Goal: Use online tool/utility: Utilize a website feature to perform a specific function

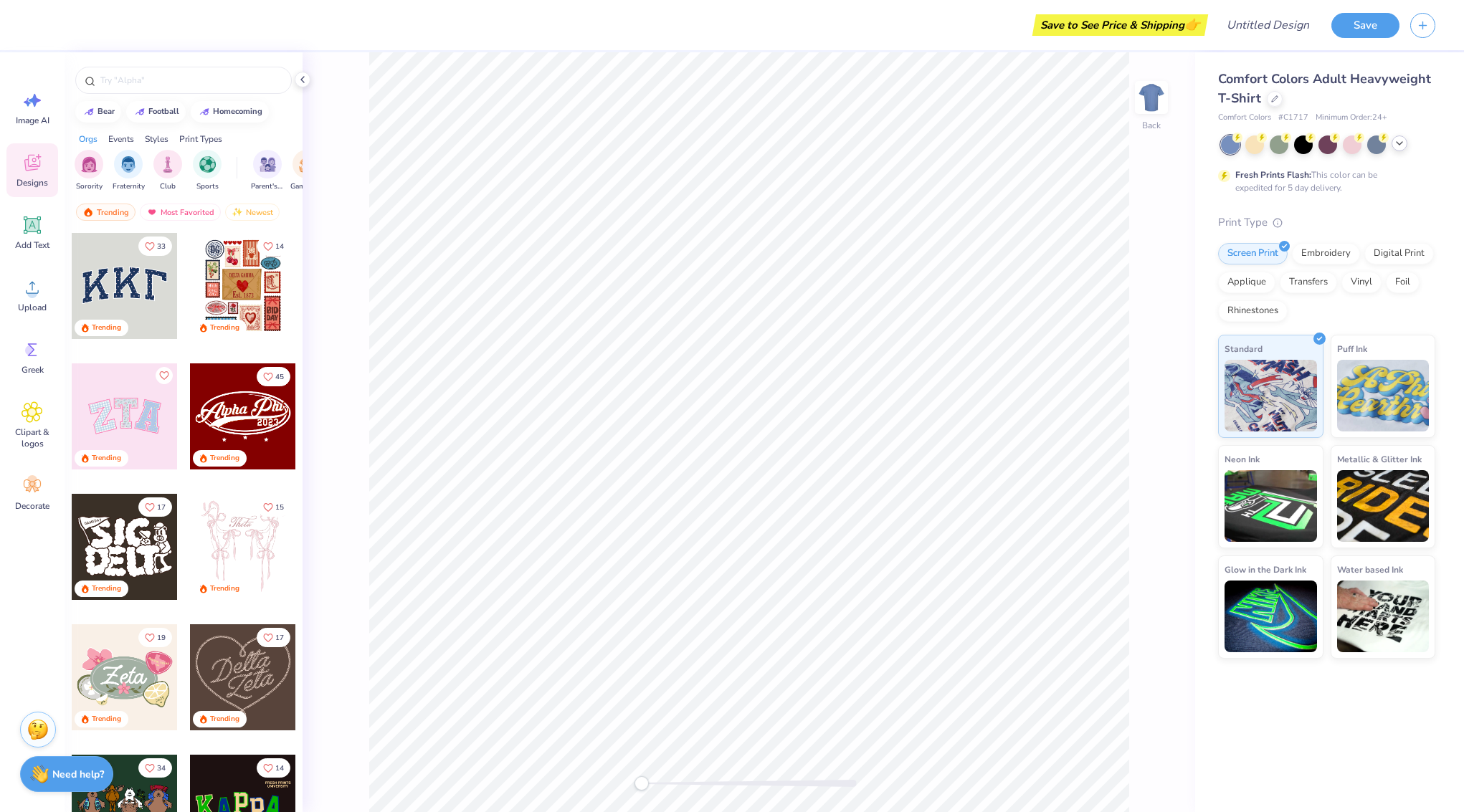
click at [1393, 141] on div at bounding box center [1399, 143] width 16 height 16
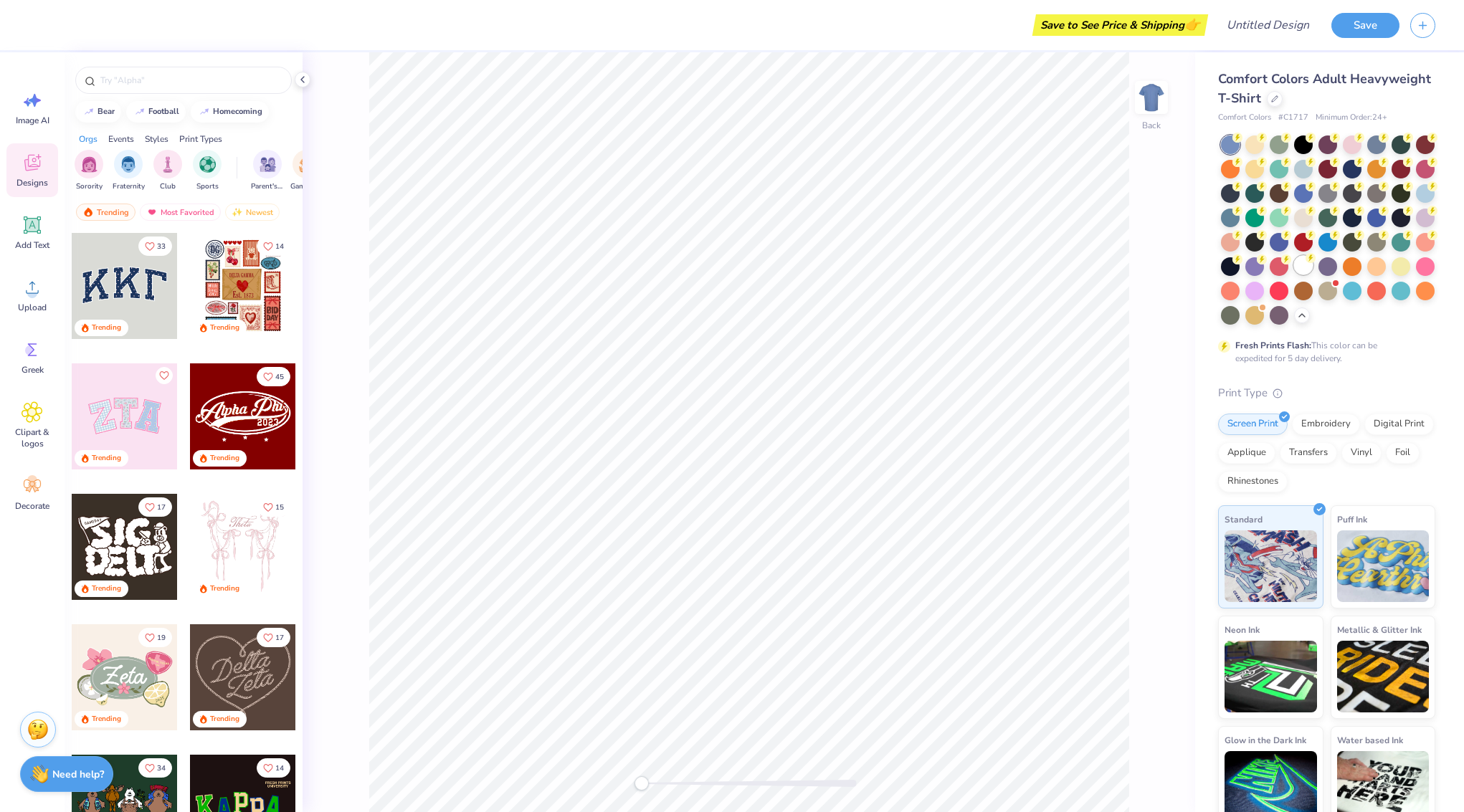
click at [1302, 262] on div at bounding box center [1303, 265] width 18 height 18
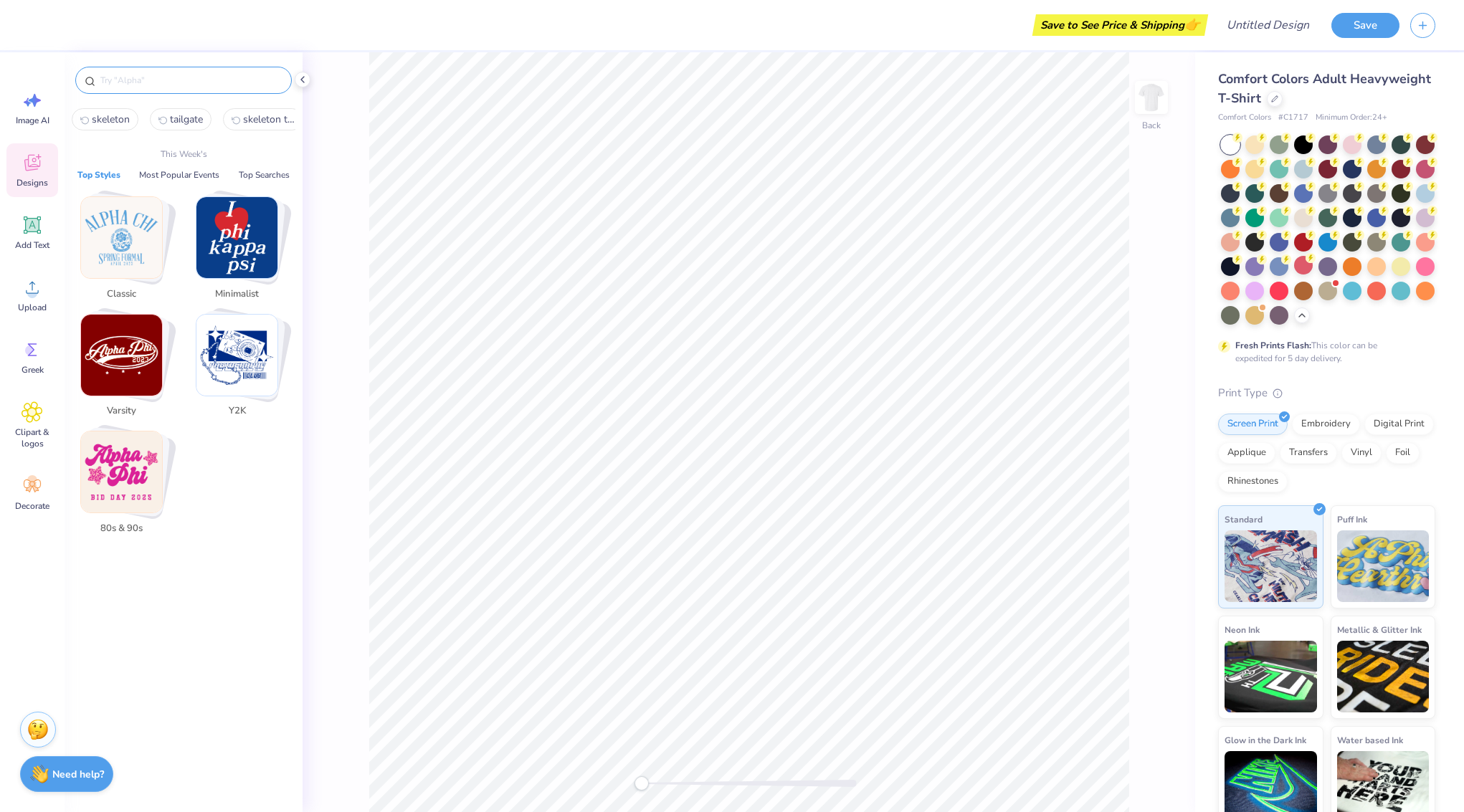
click at [162, 77] on input "text" at bounding box center [191, 81] width 184 height 15
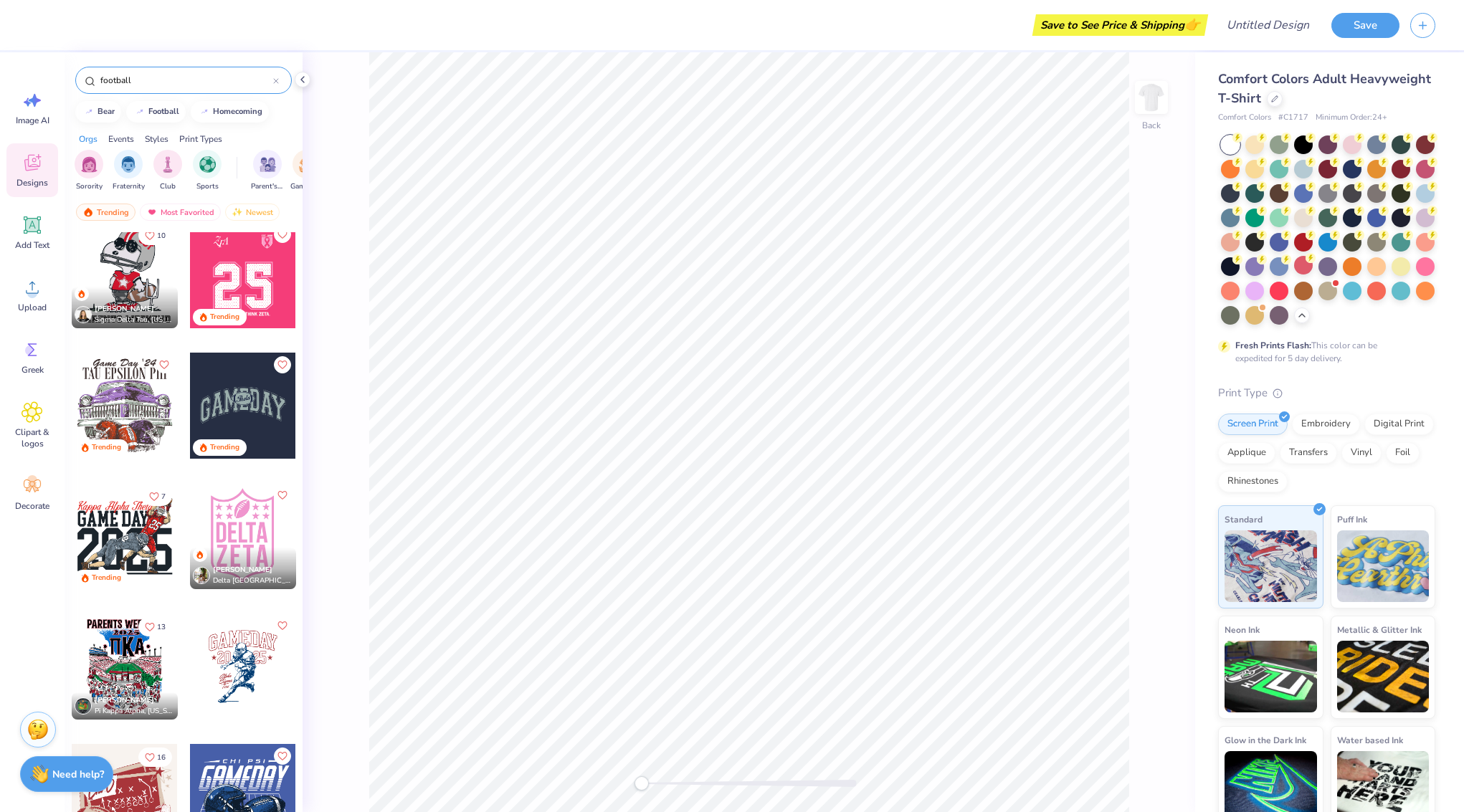
scroll to position [536, 0]
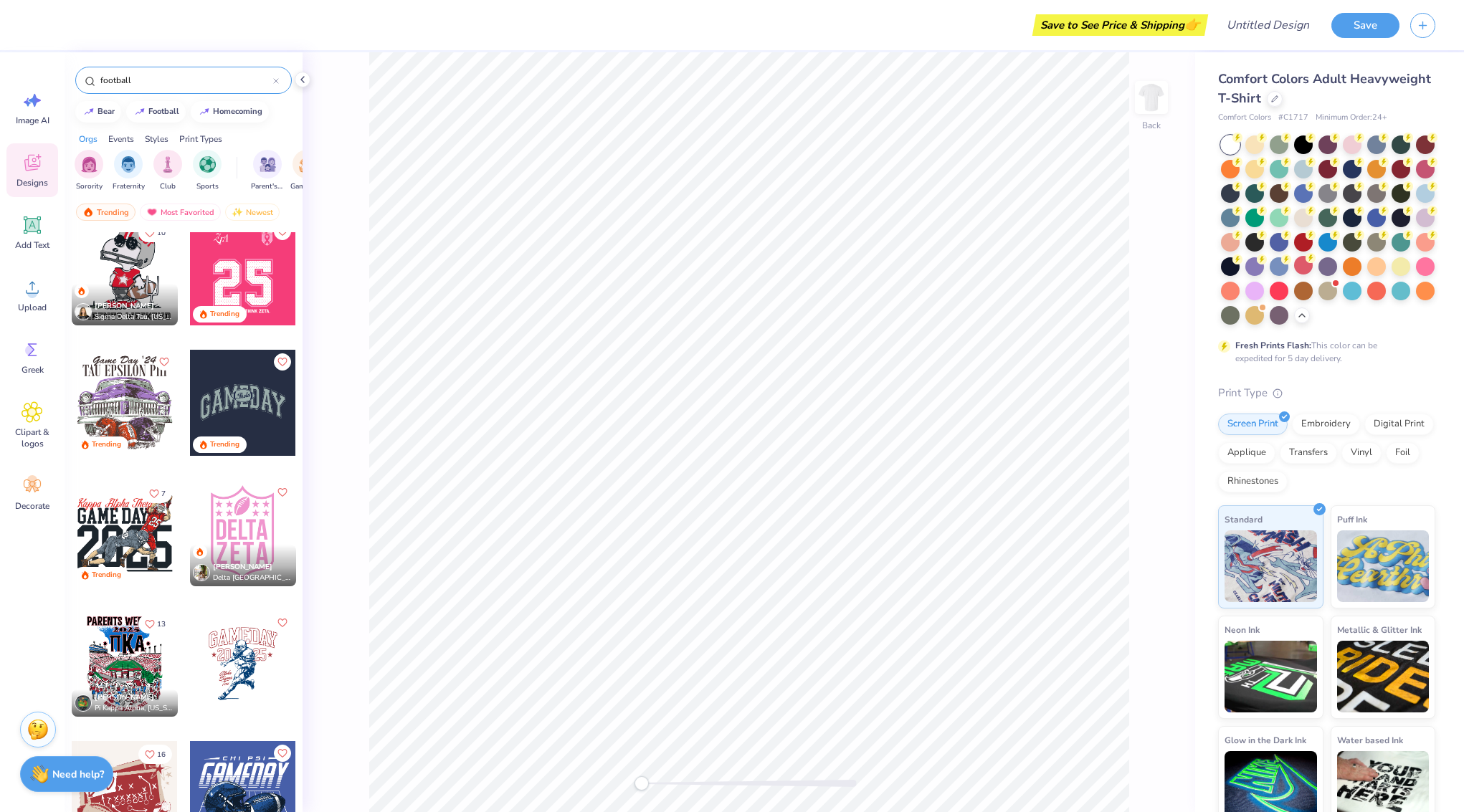
type input "football"
click at [131, 521] on div at bounding box center [125, 533] width 106 height 106
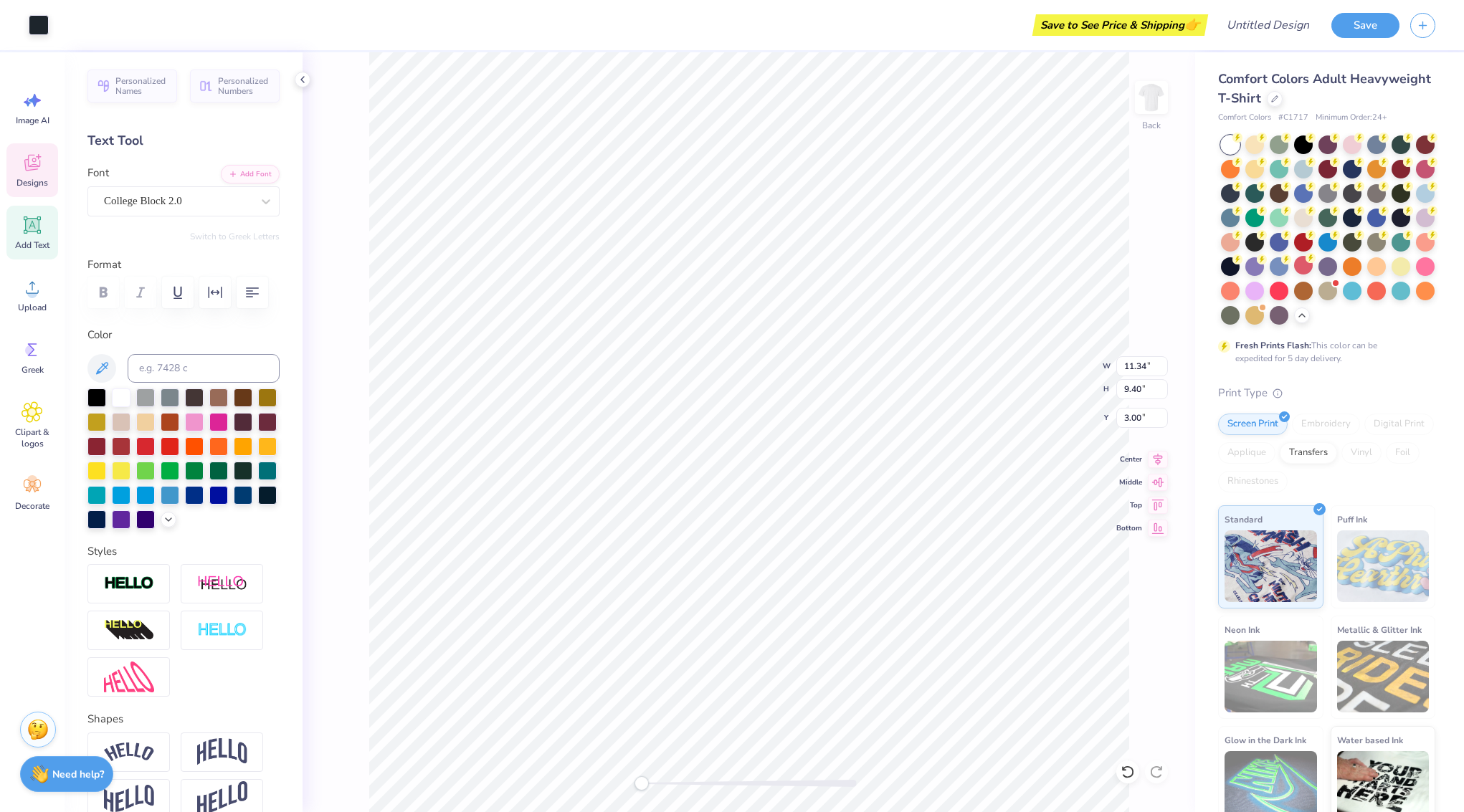
type input "1.36"
type input "1.51"
type input "7.41"
type input "11.34"
type input "9.40"
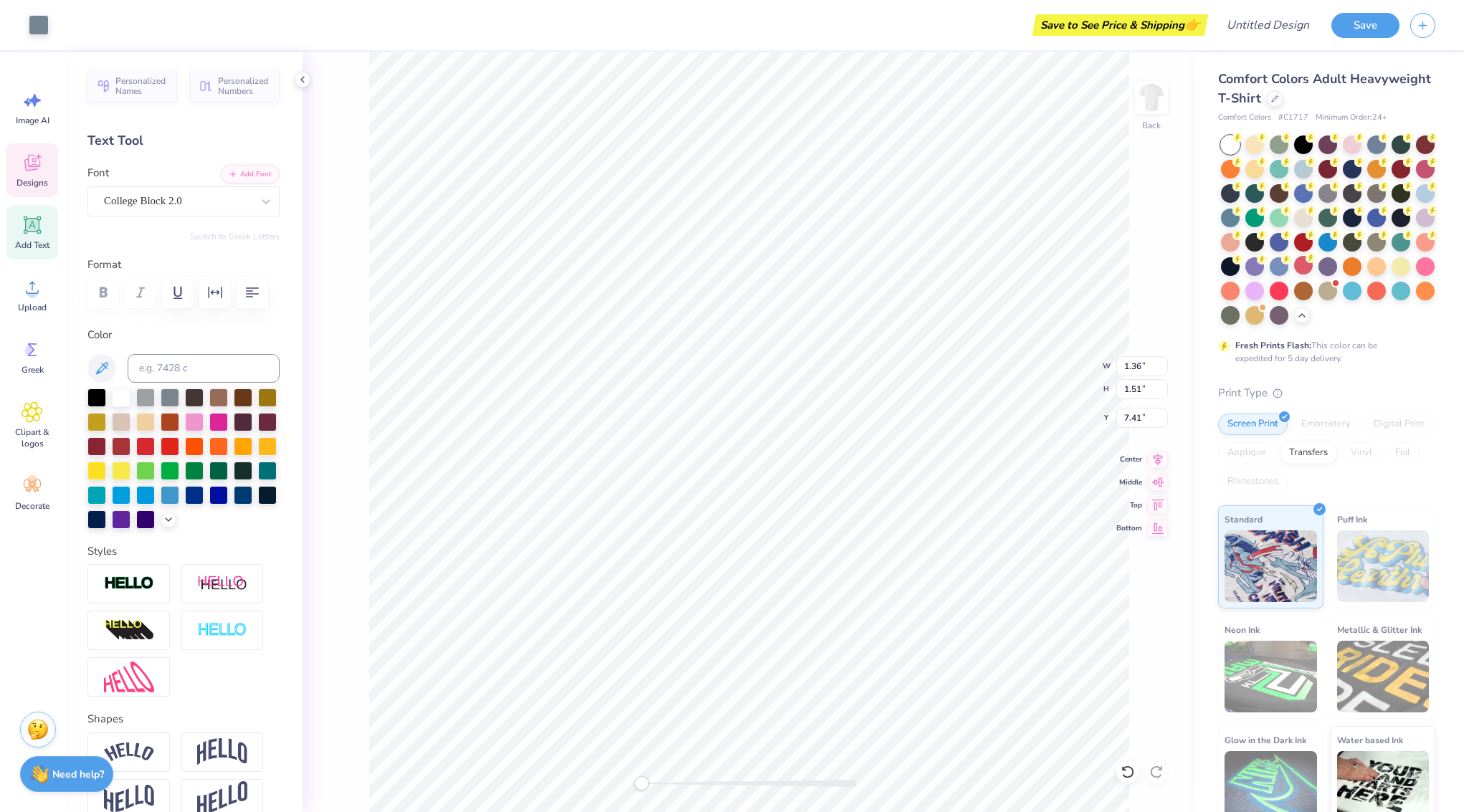
type input "3.00"
drag, startPoint x: 645, startPoint y: 781, endPoint x: 674, endPoint y: 777, distance: 29.3
click at [674, 777] on div "Accessibility label" at bounding box center [675, 784] width 15 height 15
type input "5.50"
type input "4.23"
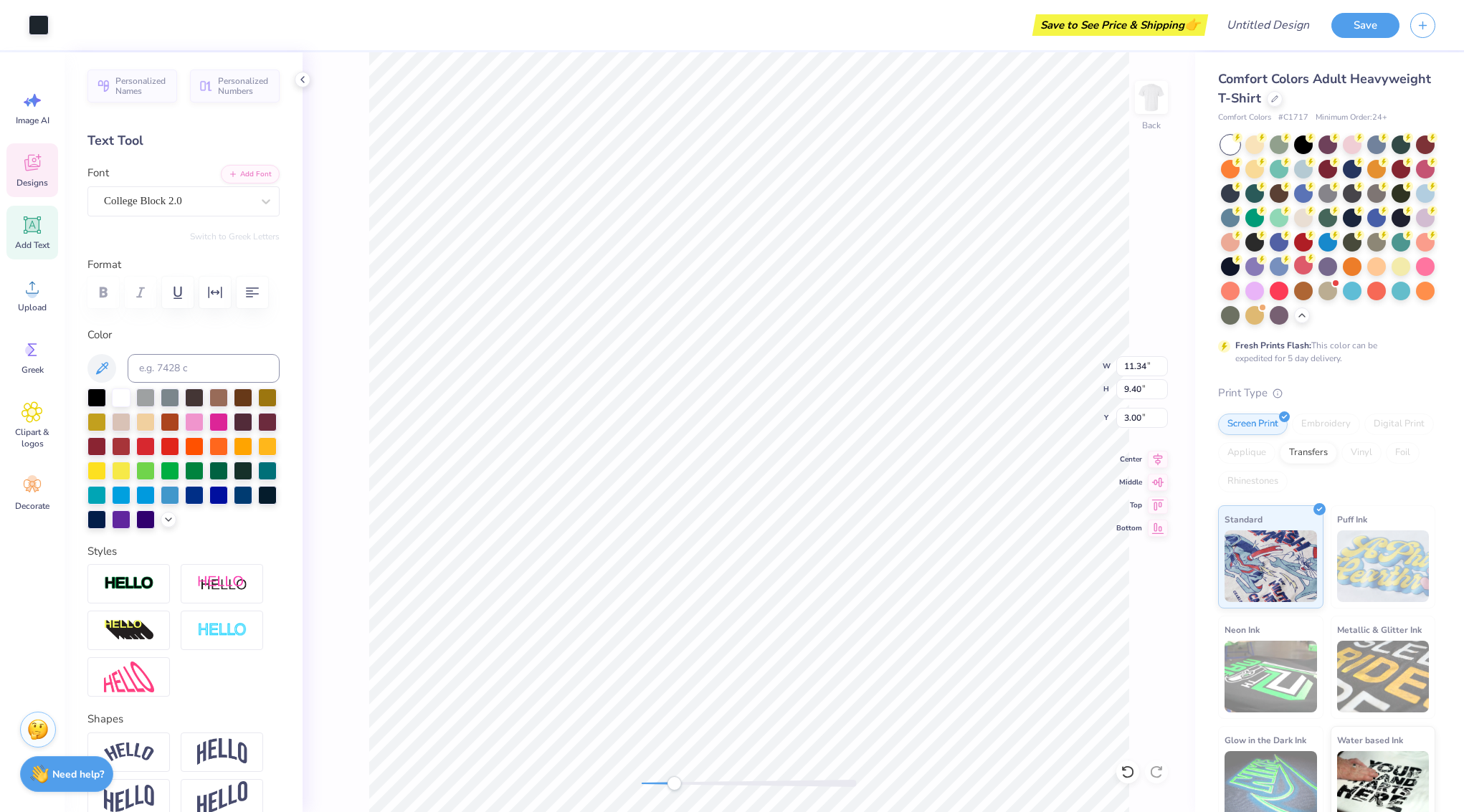
type input "7.27"
click at [122, 398] on div at bounding box center [121, 396] width 18 height 18
type input "11.34"
type input "9.40"
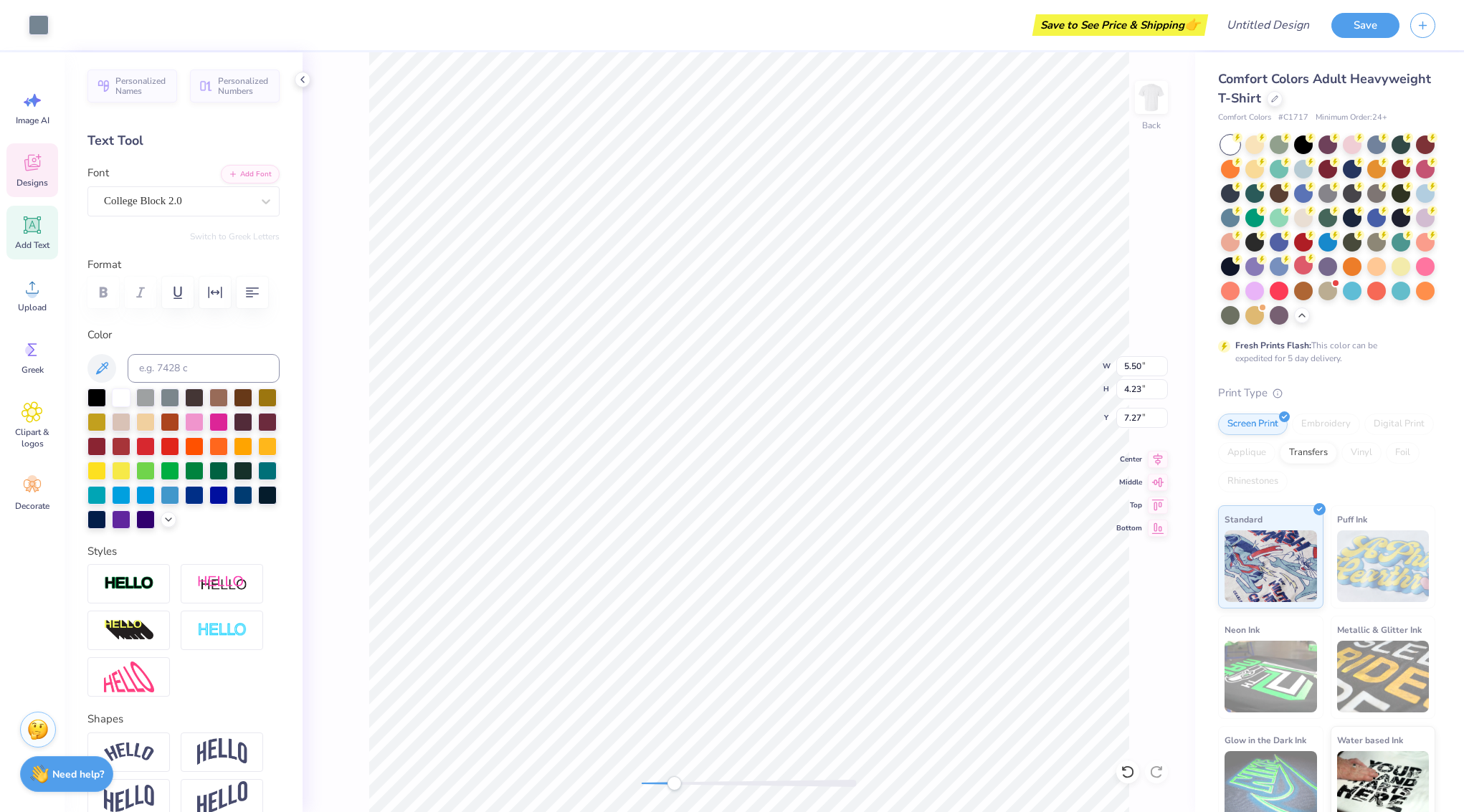
type input "3.00"
type input "5.50"
type input "4.23"
type input "7.27"
type input "1.36"
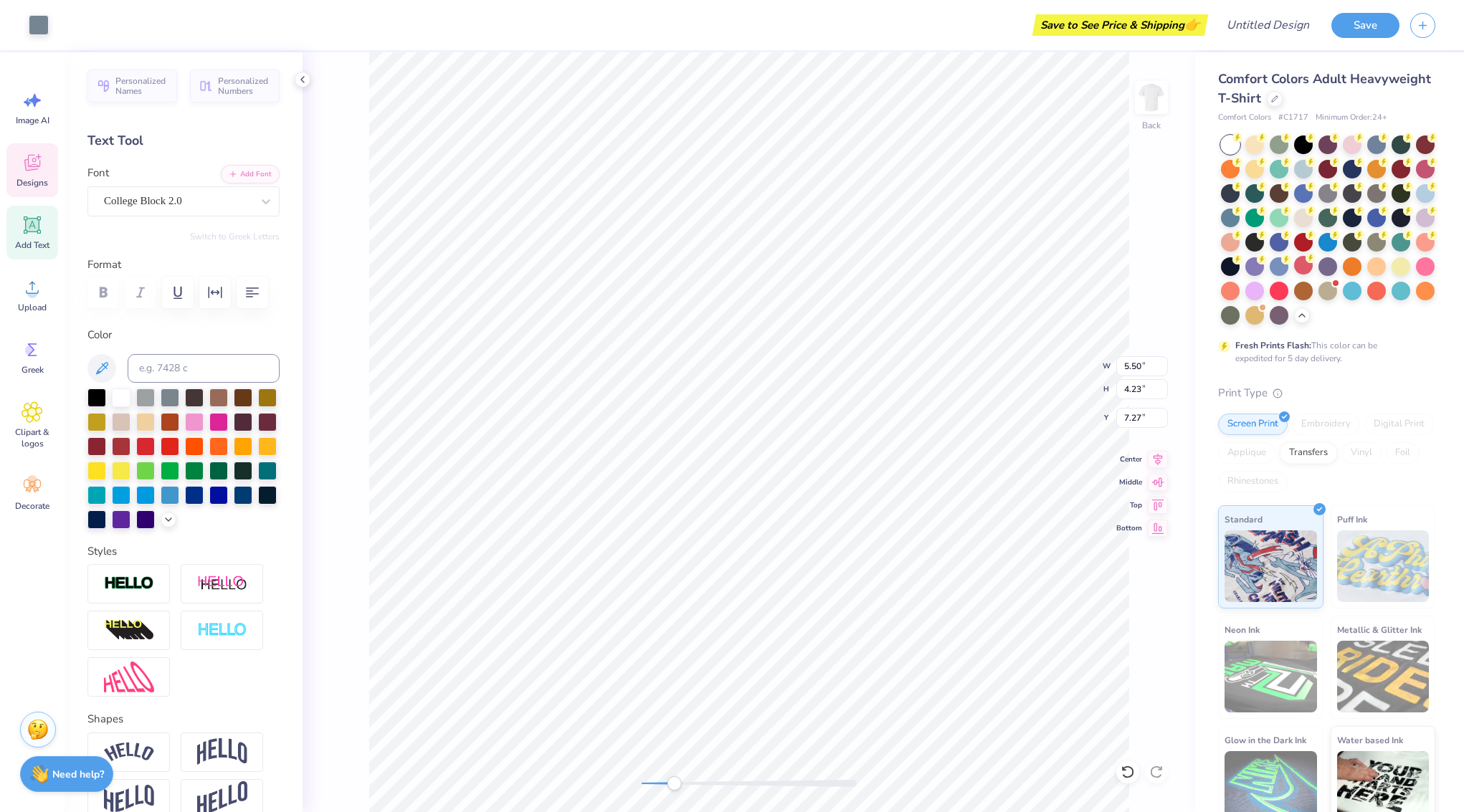
type input "1.51"
type input "7.41"
type input "3.42"
type input "5.55"
type input "4.38"
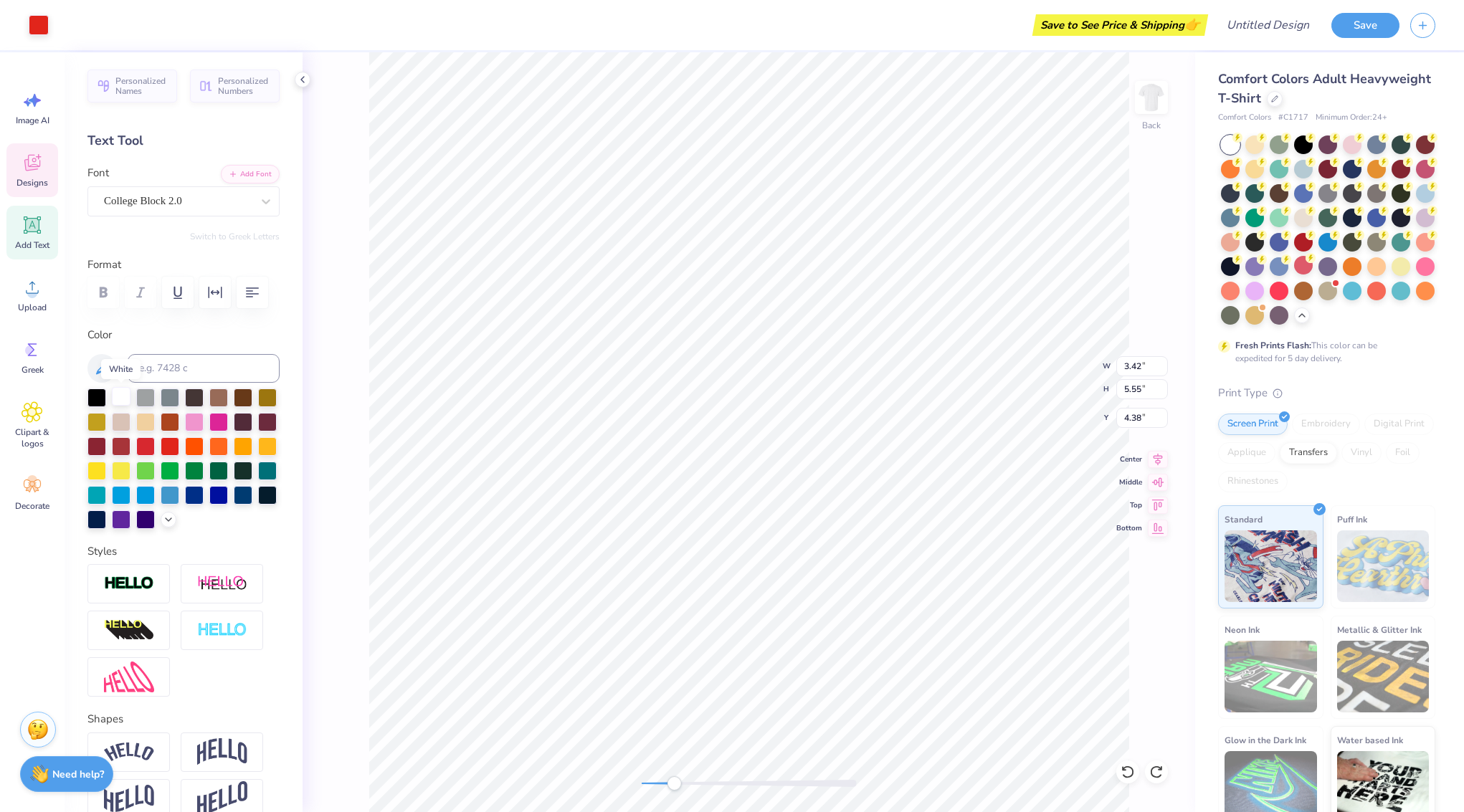
click at [119, 396] on div at bounding box center [121, 396] width 18 height 18
type input "11.34"
type input "9.40"
type input "3.00"
click at [353, 260] on div "Back W 11.34 11.34 " H 9.40 9.40 " Y 3.00 3.00 " Center Middle Top Bottom" at bounding box center [749, 432] width 893 height 760
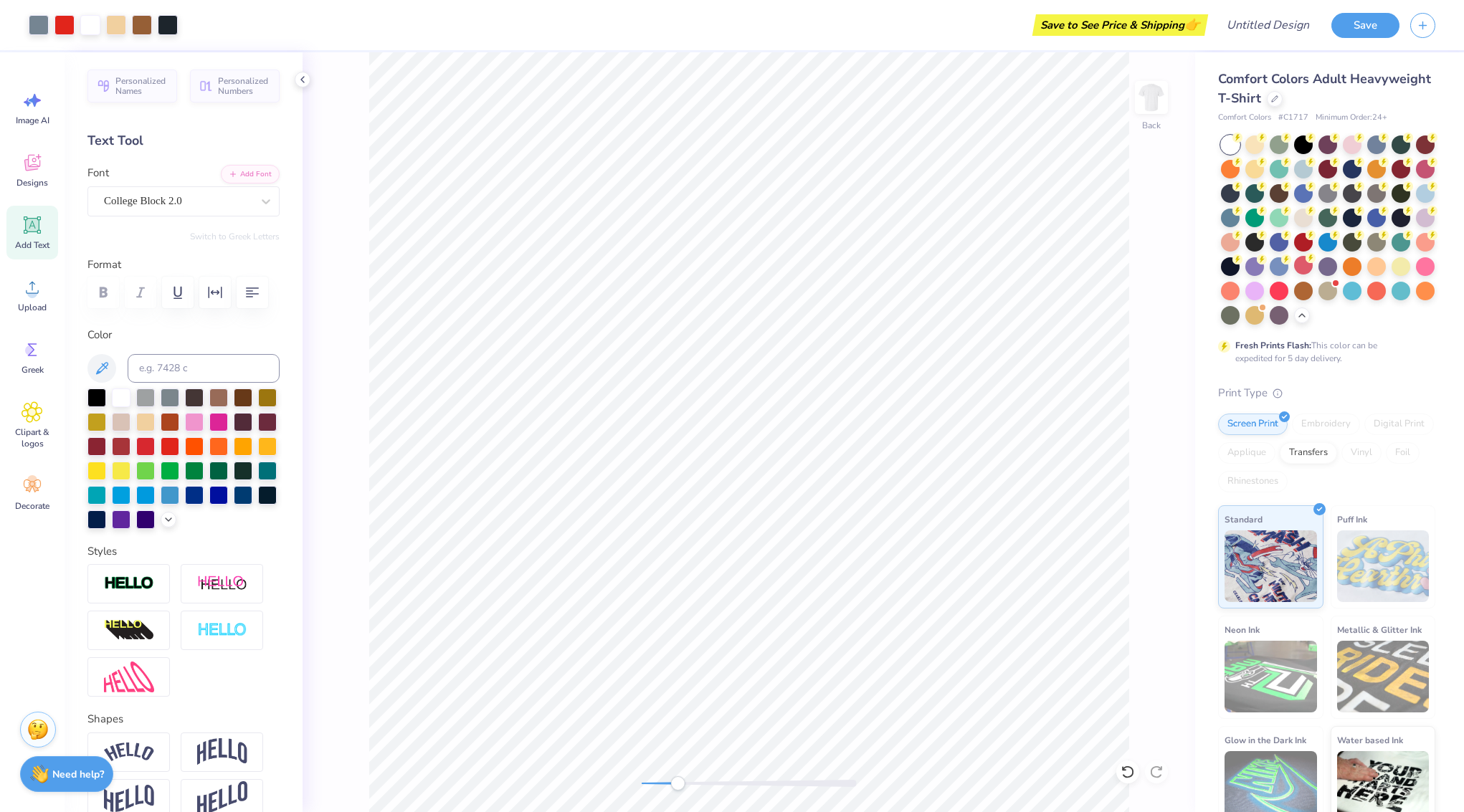
click at [677, 788] on div "Accessibility label" at bounding box center [677, 784] width 15 height 15
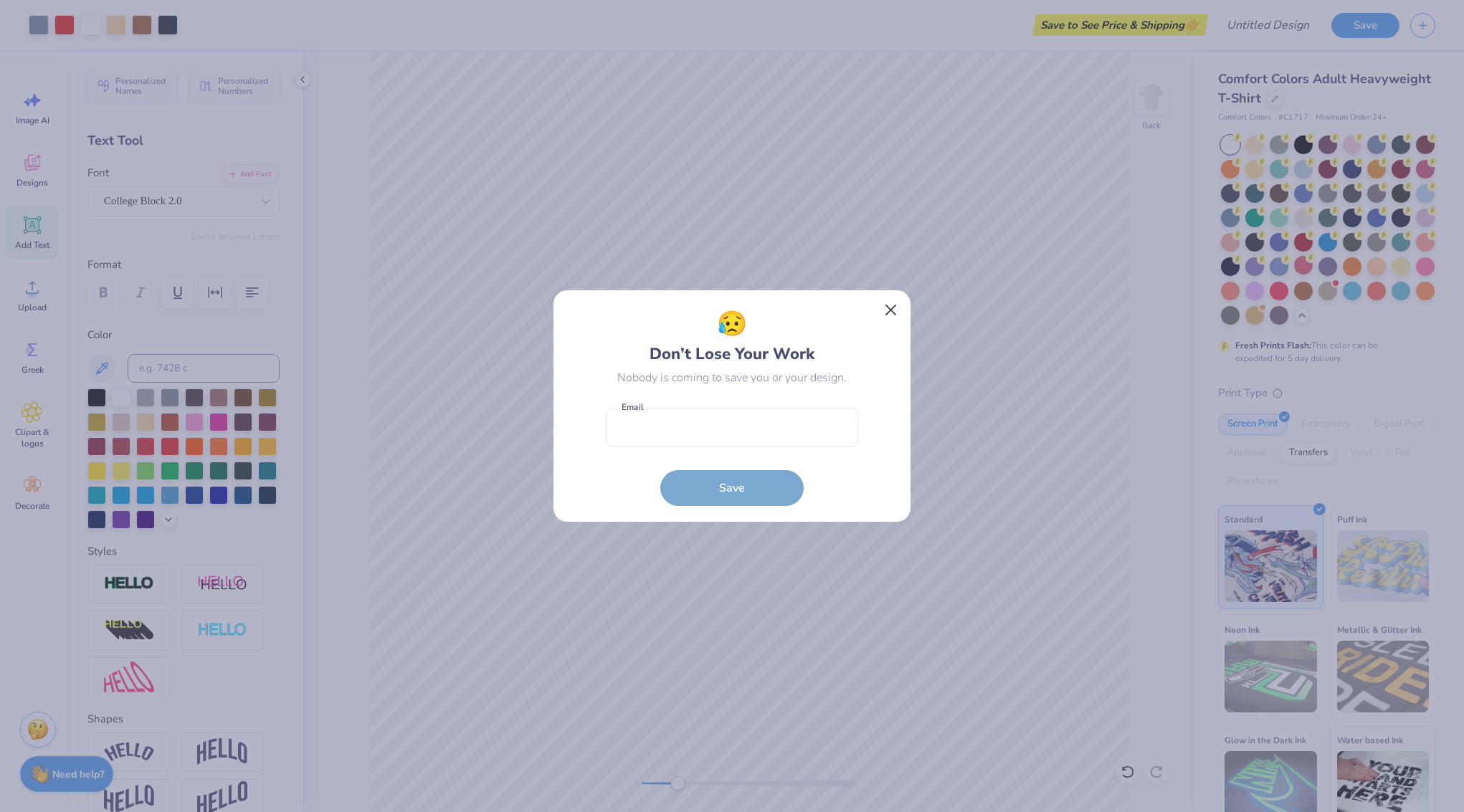
click at [890, 314] on button "Close" at bounding box center [891, 310] width 28 height 28
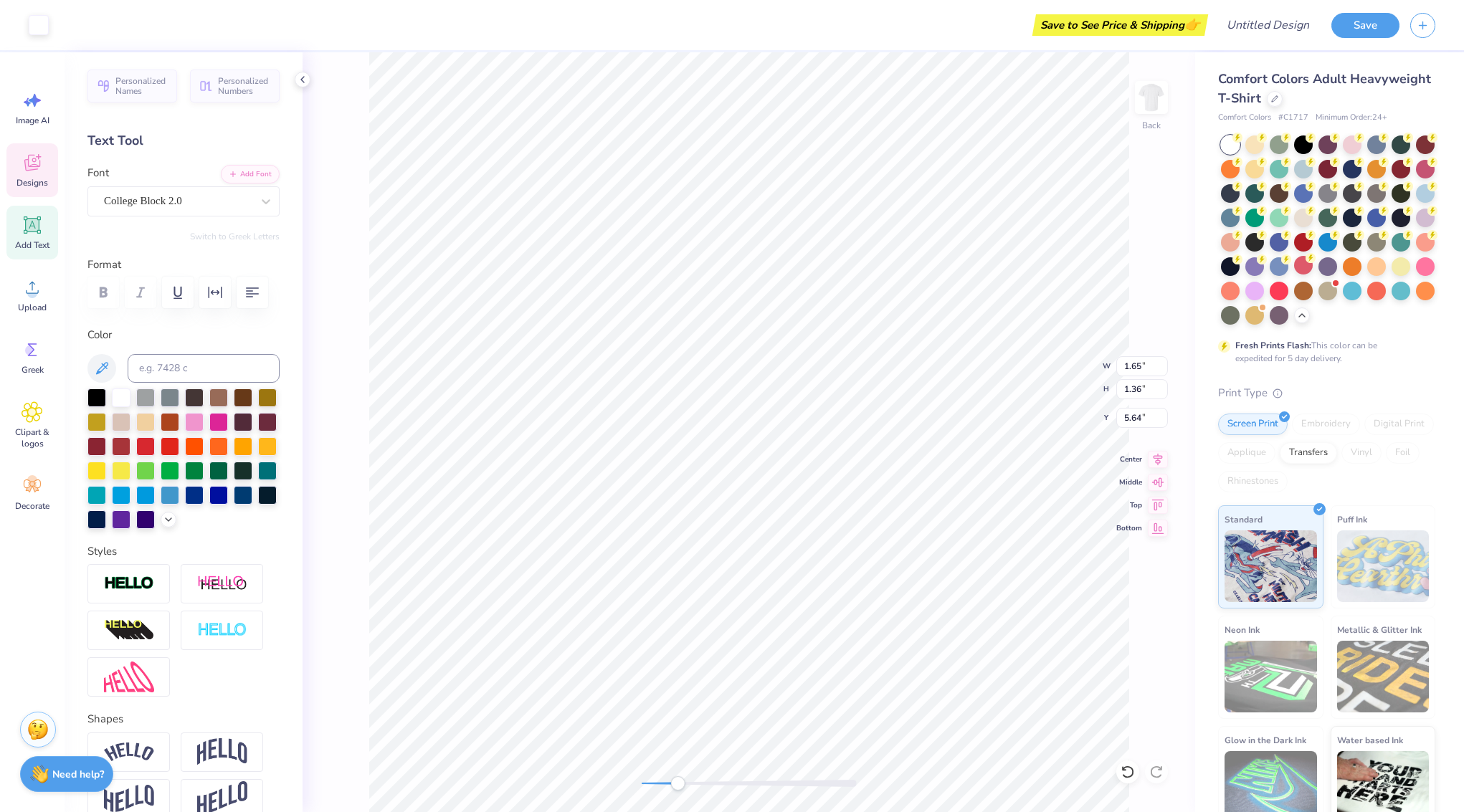
type input "3.42"
type input "5.55"
type input "4.38"
click at [38, 24] on div at bounding box center [39, 24] width 20 height 20
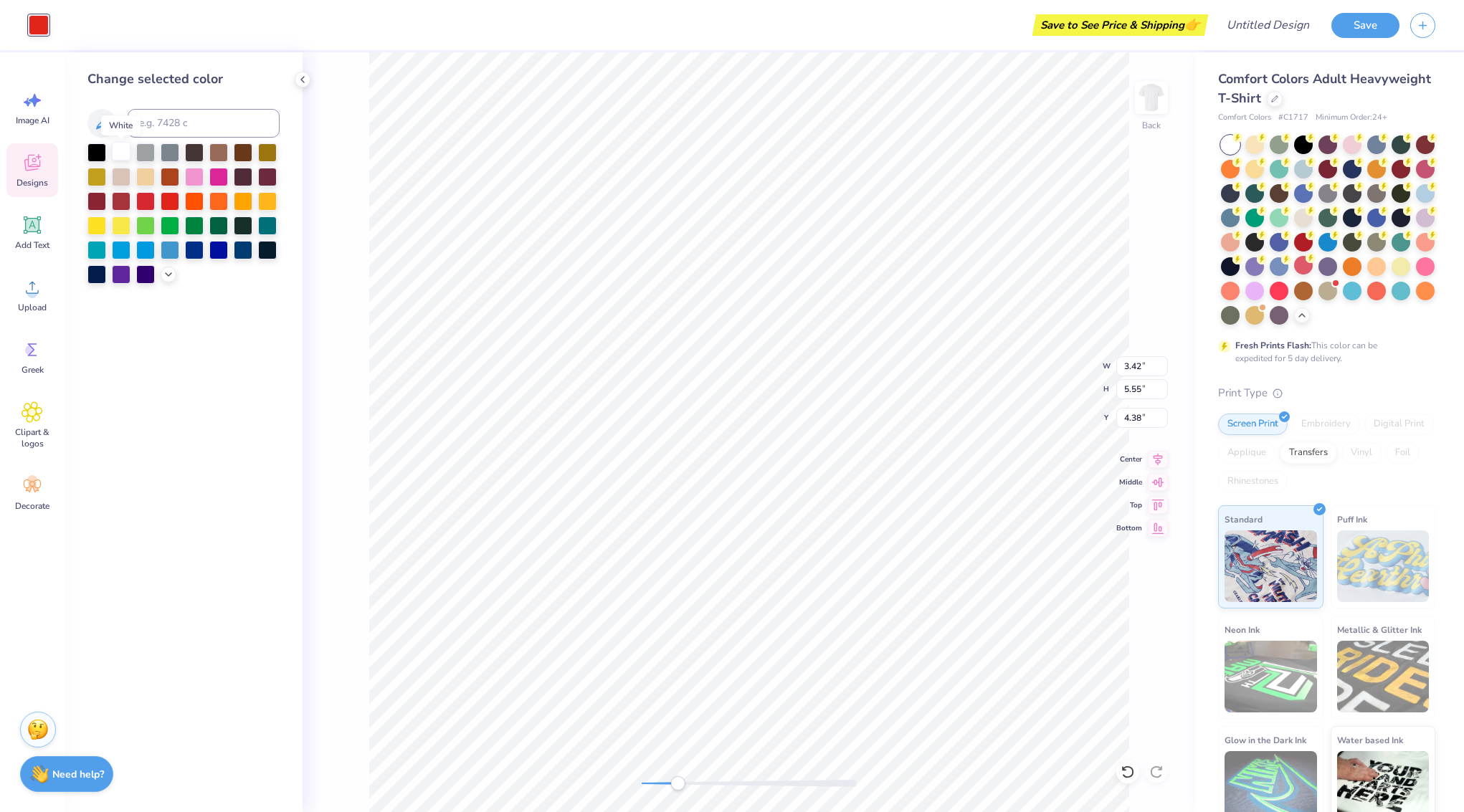
click at [123, 152] on div at bounding box center [121, 151] width 18 height 18
type input "5.50"
type input "4.23"
type input "7.29"
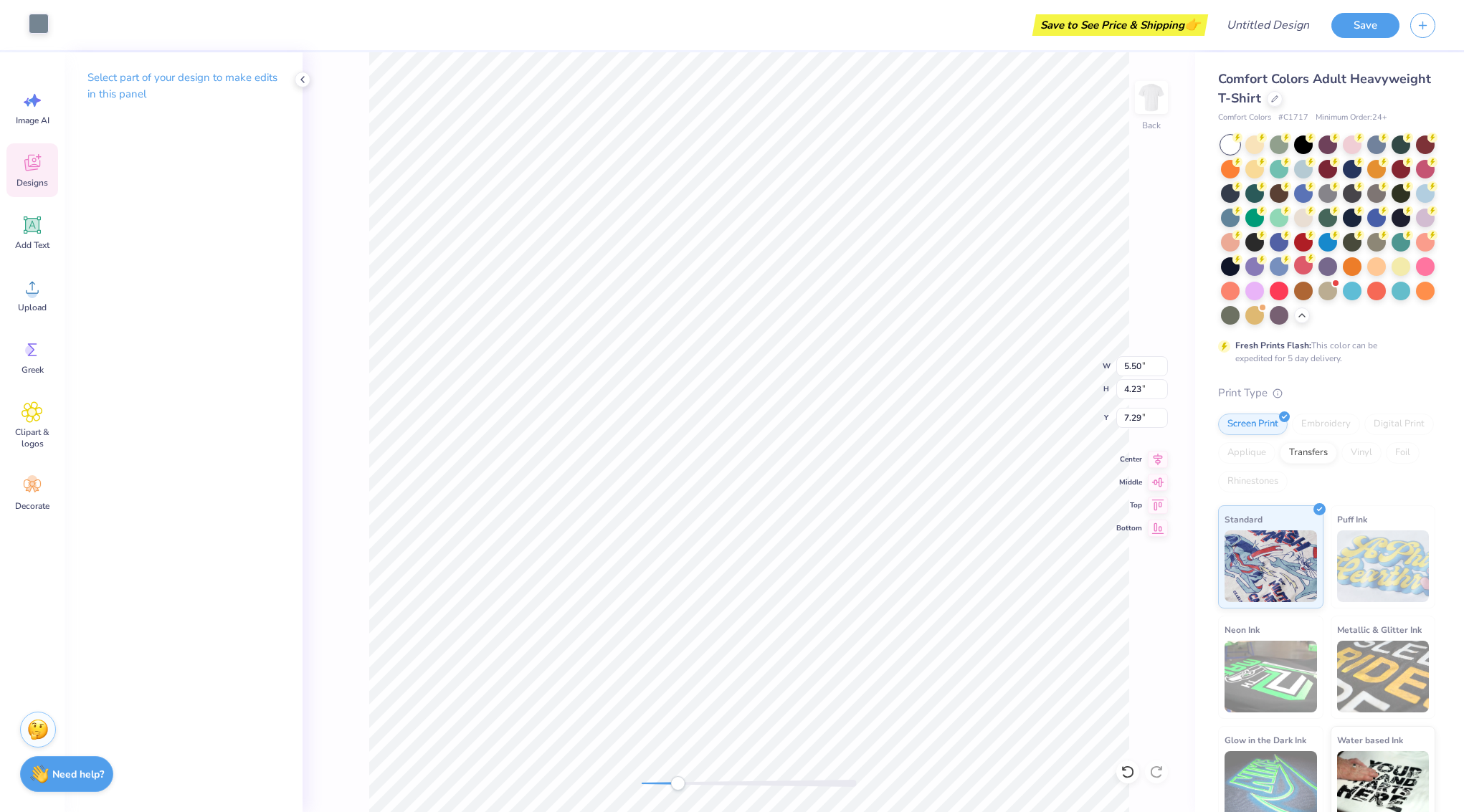
click at [39, 28] on div at bounding box center [39, 24] width 20 height 20
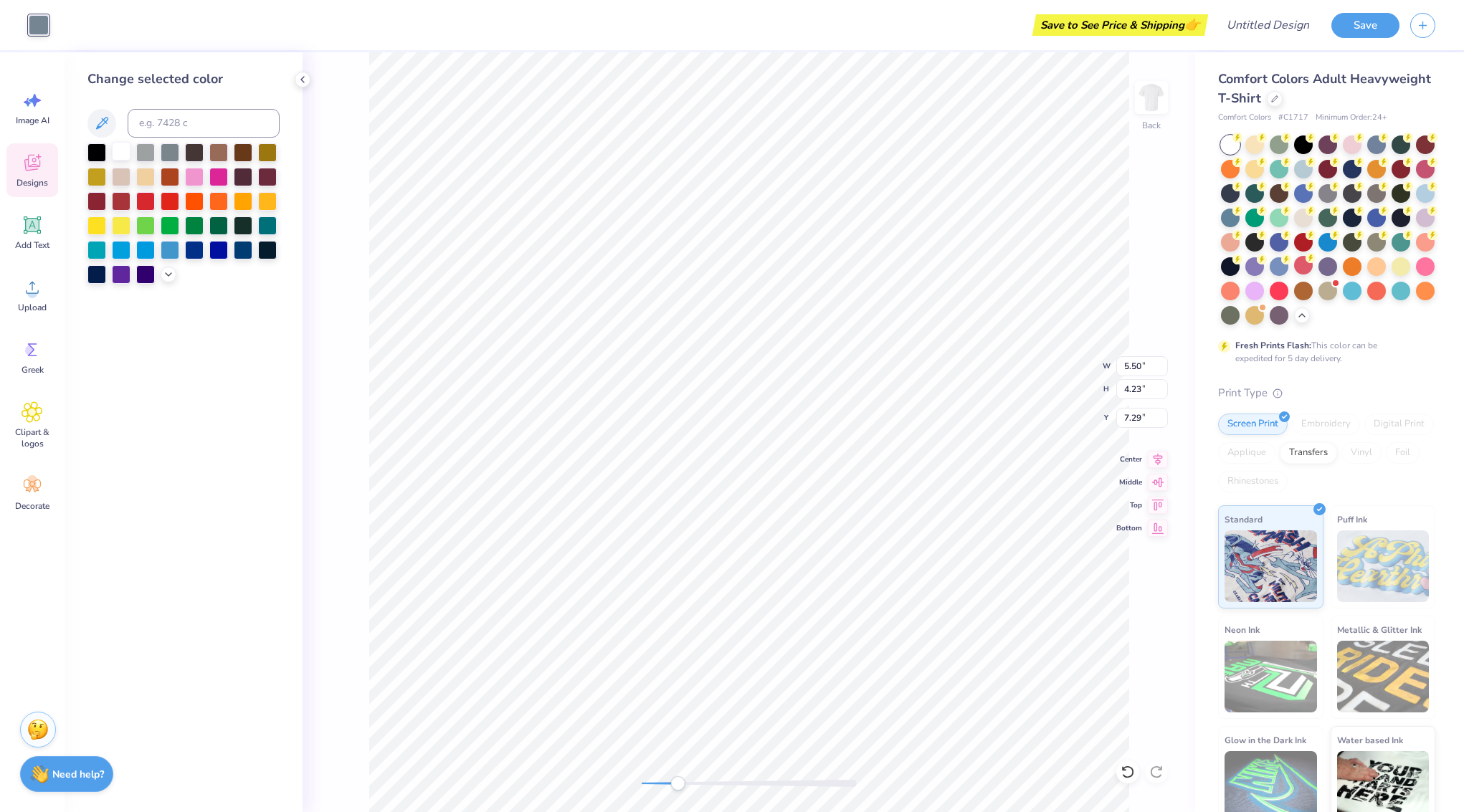
click at [118, 156] on div at bounding box center [121, 151] width 18 height 18
type input "1.36"
type input "1.51"
type input "7.41"
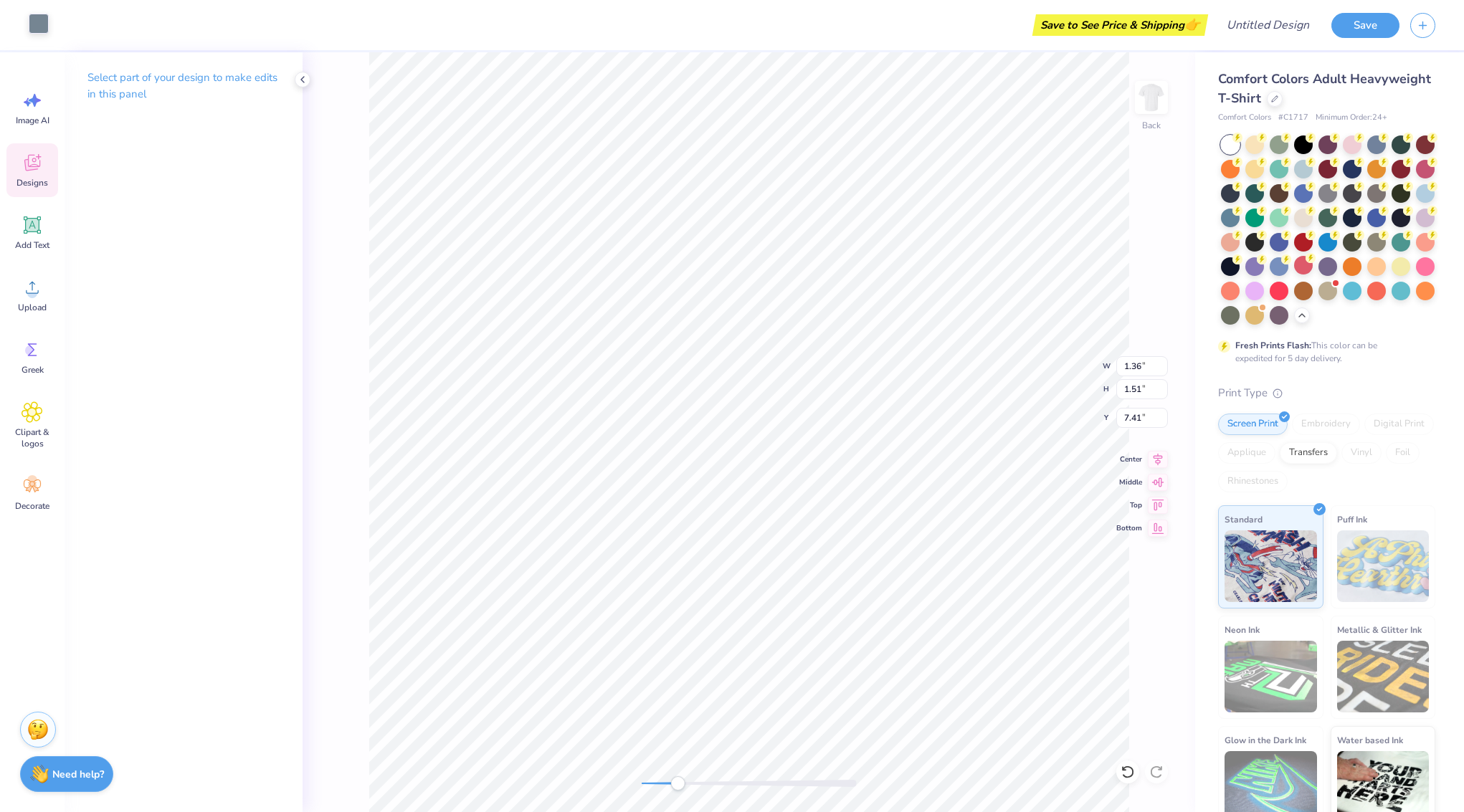
click at [38, 25] on div at bounding box center [39, 24] width 20 height 20
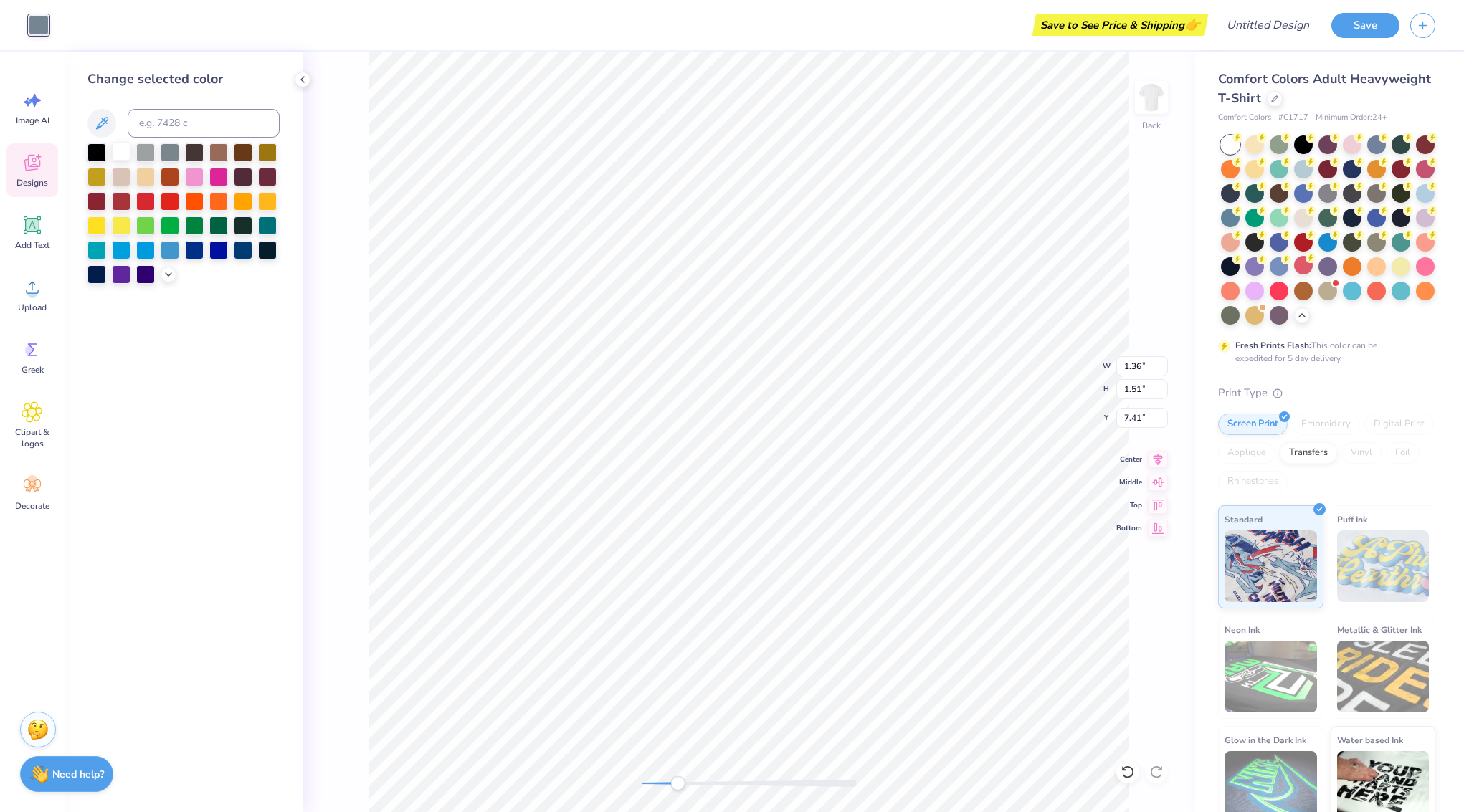
click at [122, 155] on div at bounding box center [121, 151] width 18 height 18
type input "8.67"
type input "2.34"
type input "9.27"
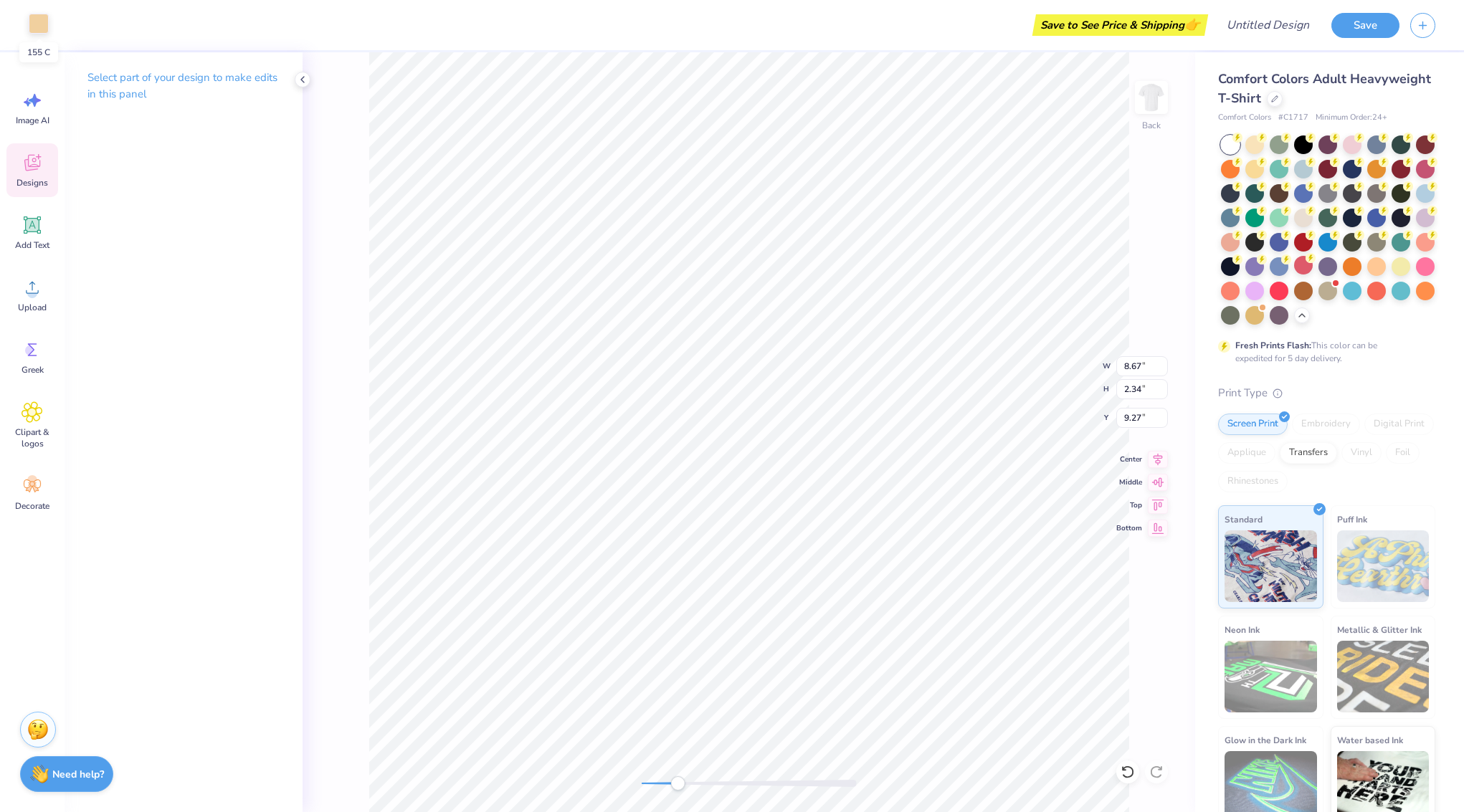
click at [43, 18] on div at bounding box center [39, 24] width 20 height 20
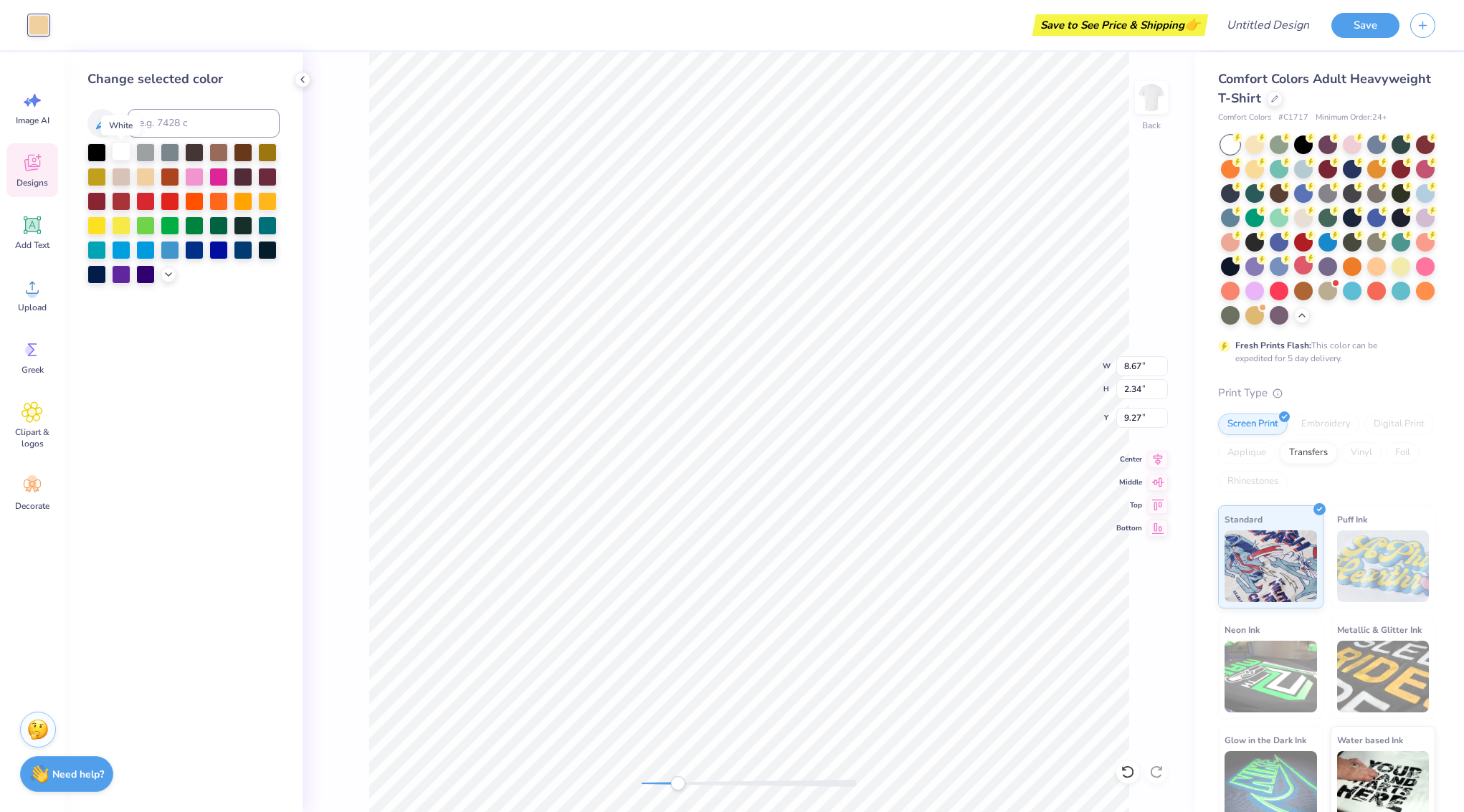
click at [117, 149] on div at bounding box center [121, 151] width 18 height 18
type input "1.19"
type input "1.45"
type input "10.92"
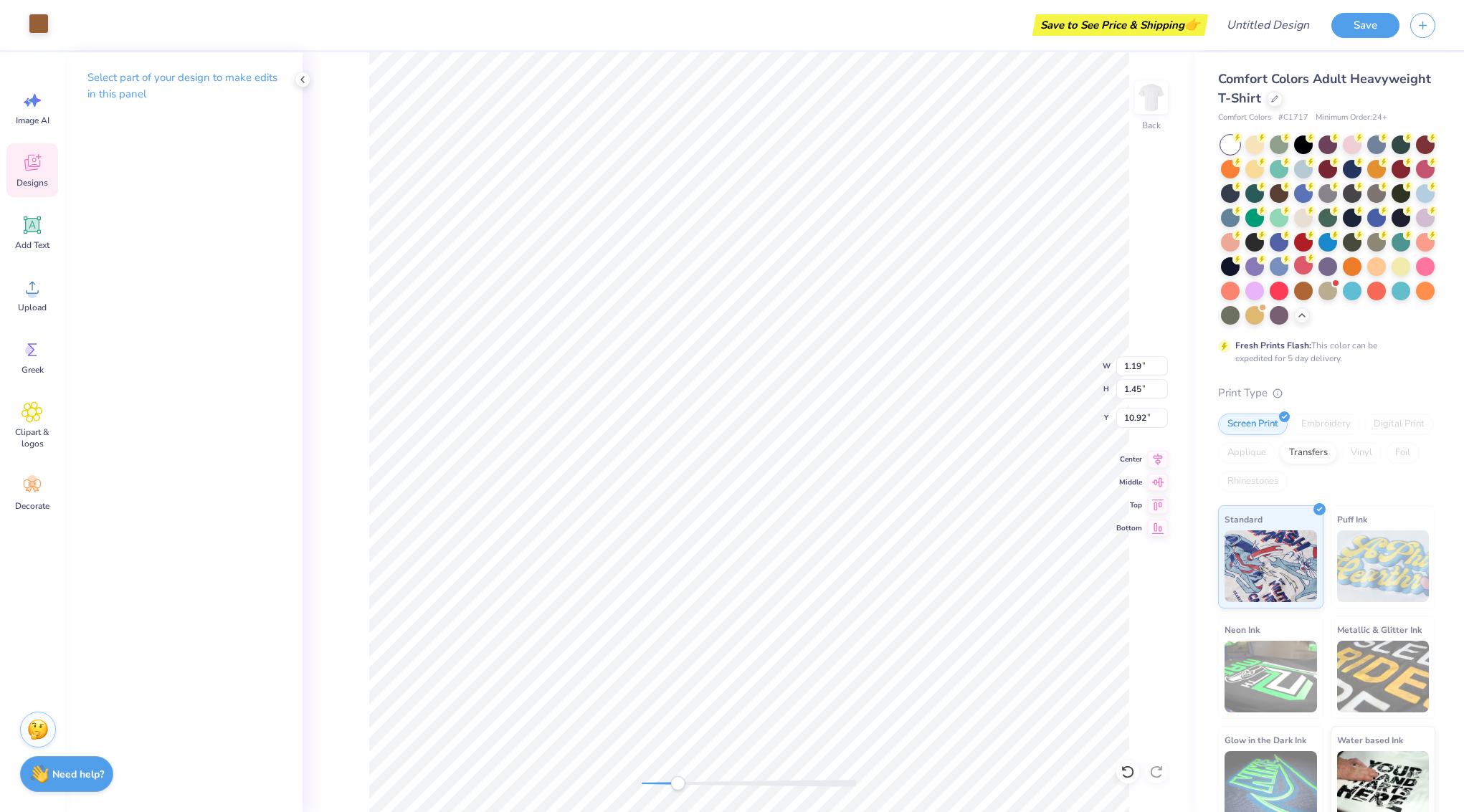
click at [35, 28] on div at bounding box center [39, 24] width 20 height 20
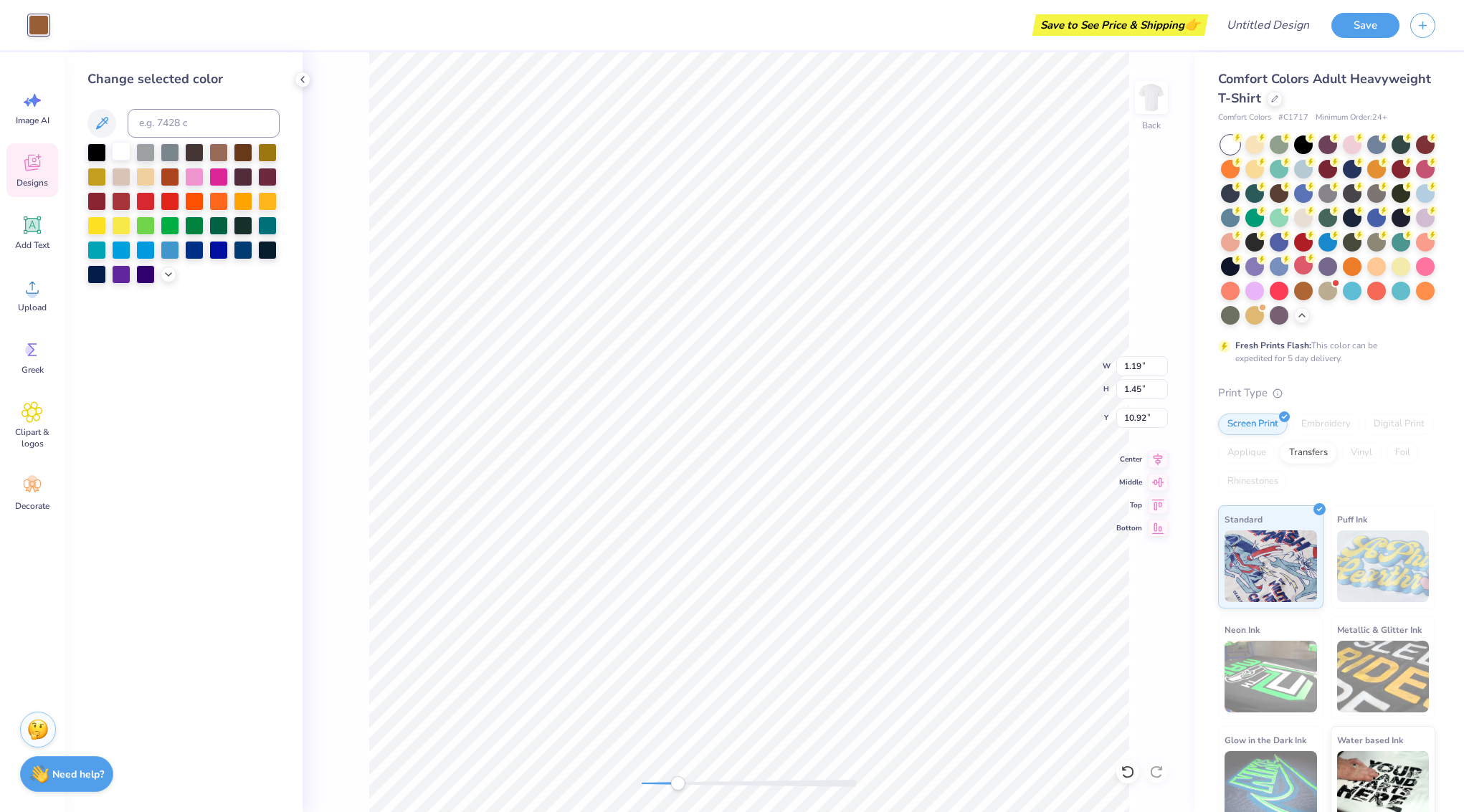
click at [121, 156] on div at bounding box center [121, 151] width 18 height 18
type input "5.55"
type input "7.49"
type input "3.54"
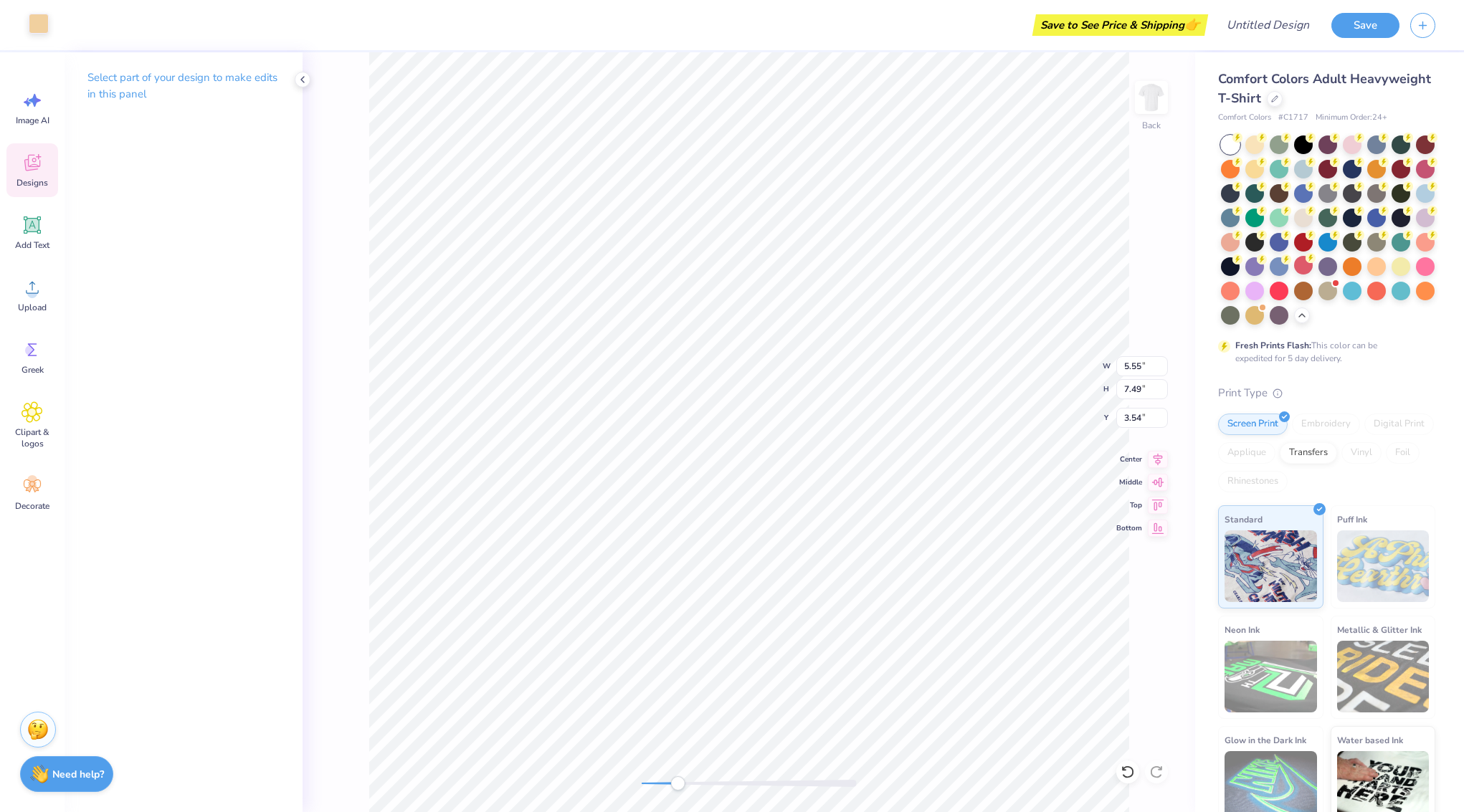
click at [41, 28] on div at bounding box center [39, 24] width 20 height 20
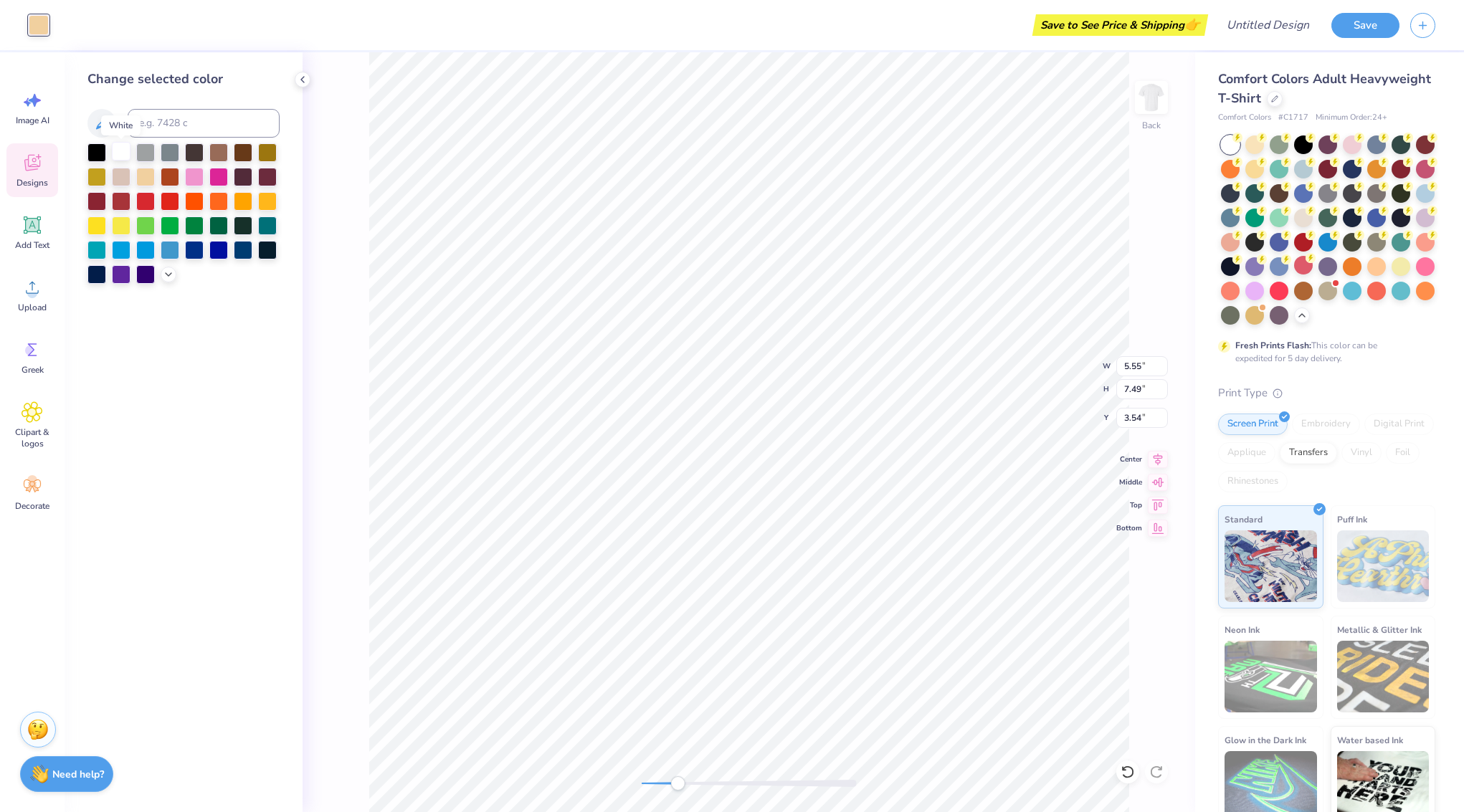
click at [123, 157] on div at bounding box center [121, 151] width 18 height 18
type input "4.76"
type input "1.64"
type input "10.73"
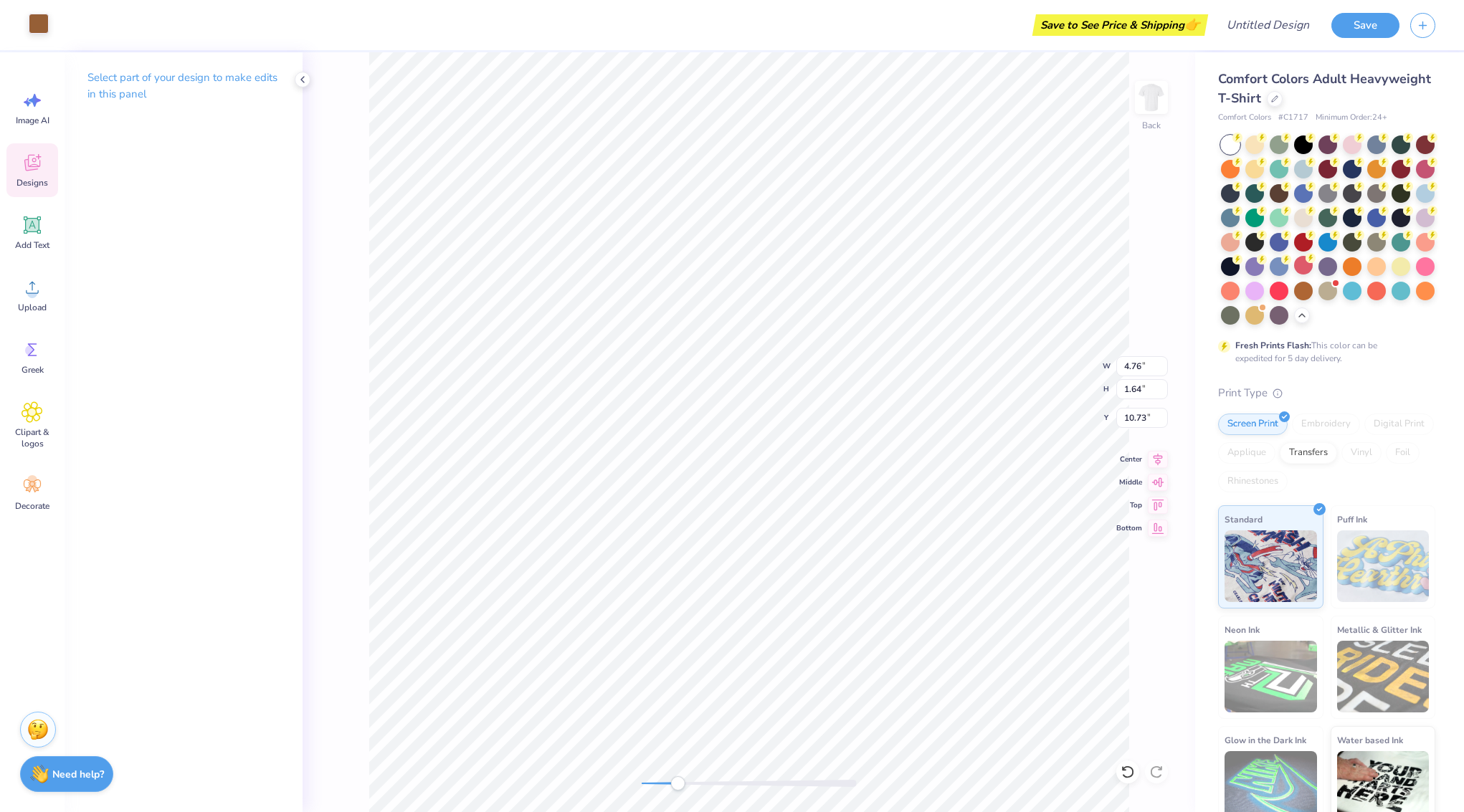
click at [41, 30] on div at bounding box center [39, 24] width 20 height 20
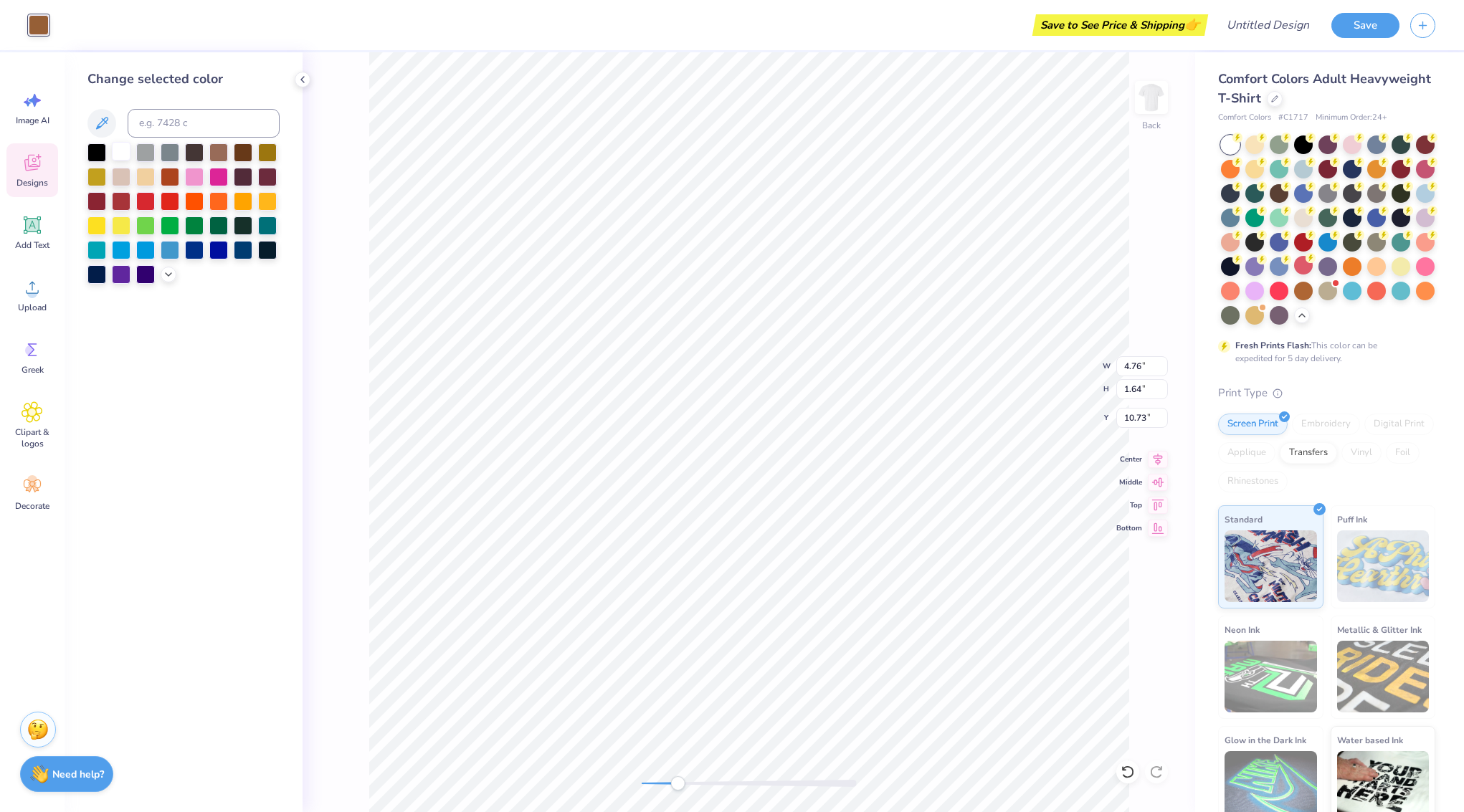
click at [117, 152] on div at bounding box center [121, 151] width 18 height 18
type input "11.34"
type input "9.40"
type input "3.00"
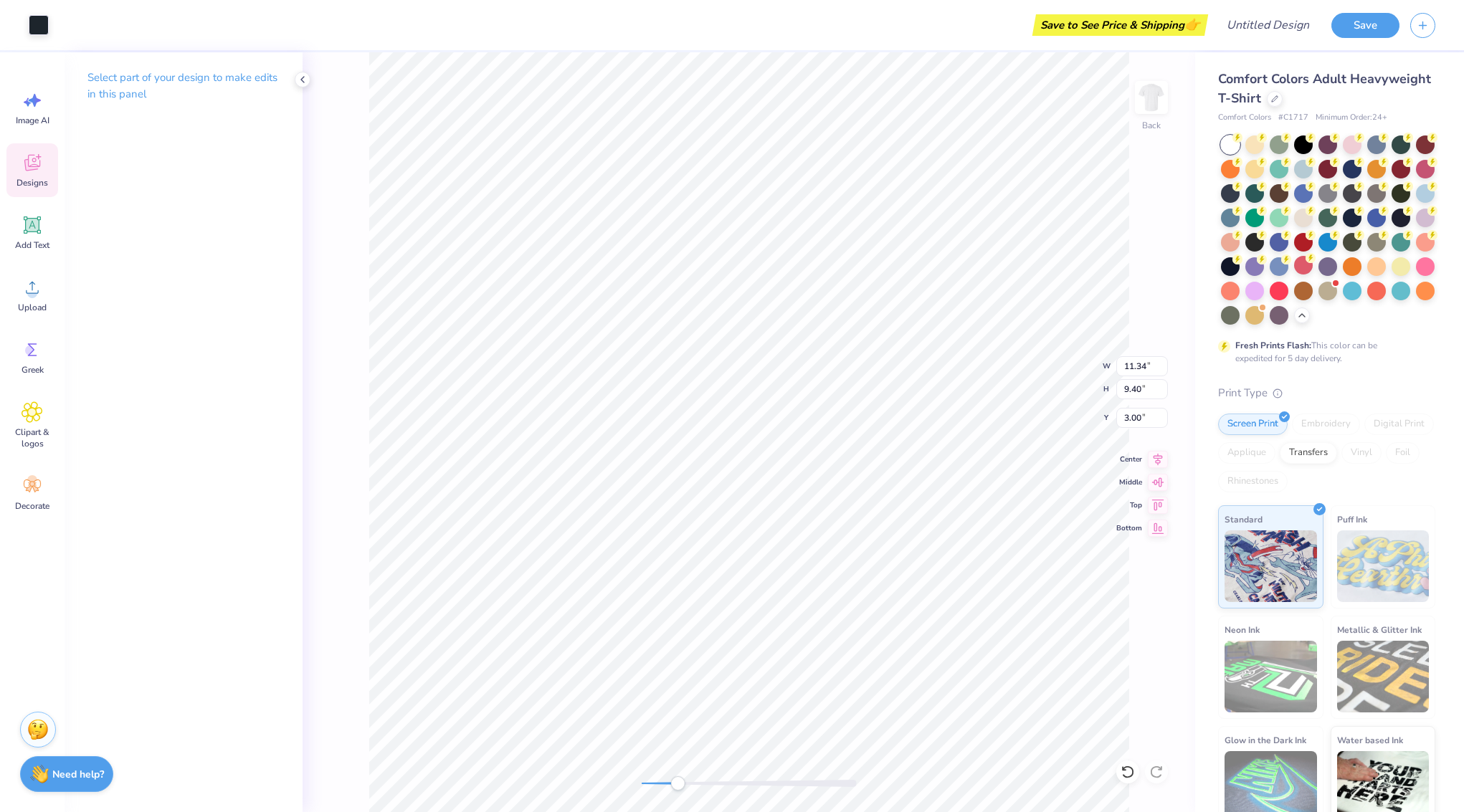
type input "1.44"
type input "0.71"
type input "9.56"
click at [31, 20] on div at bounding box center [39, 24] width 20 height 20
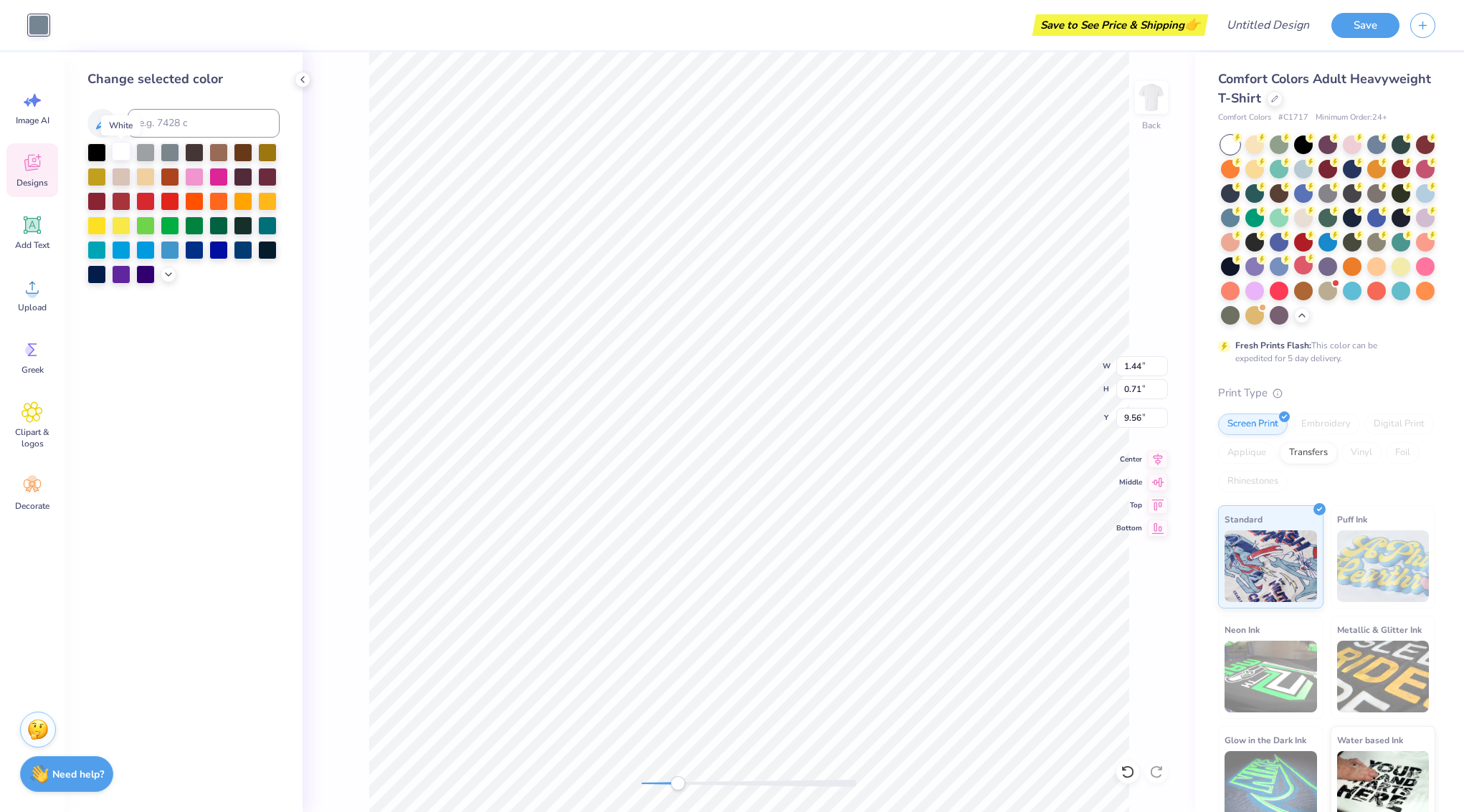
click at [122, 150] on div at bounding box center [121, 151] width 18 height 18
type input "3.83"
type input "1.34"
type input "10.18"
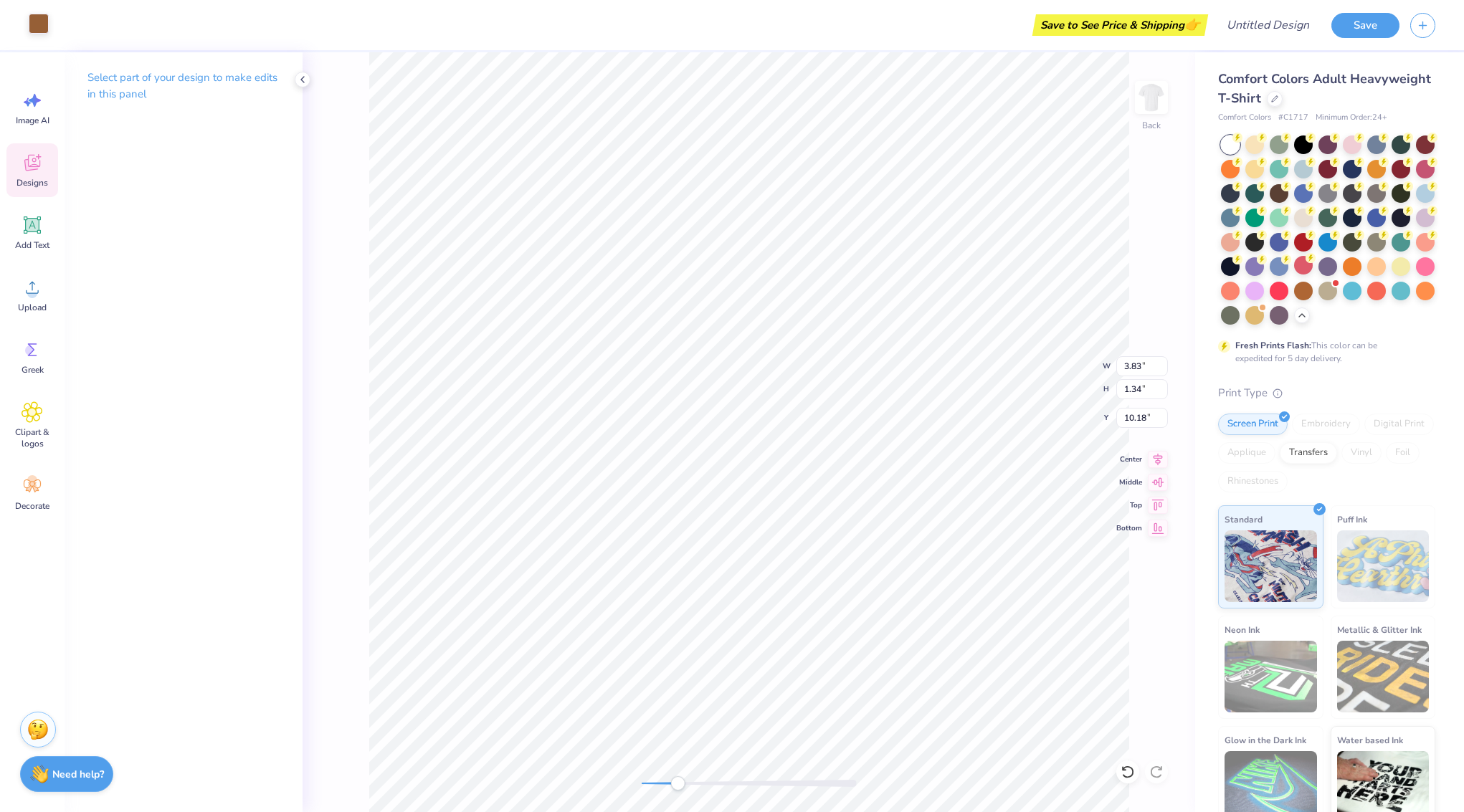
click at [38, 18] on div at bounding box center [39, 24] width 20 height 20
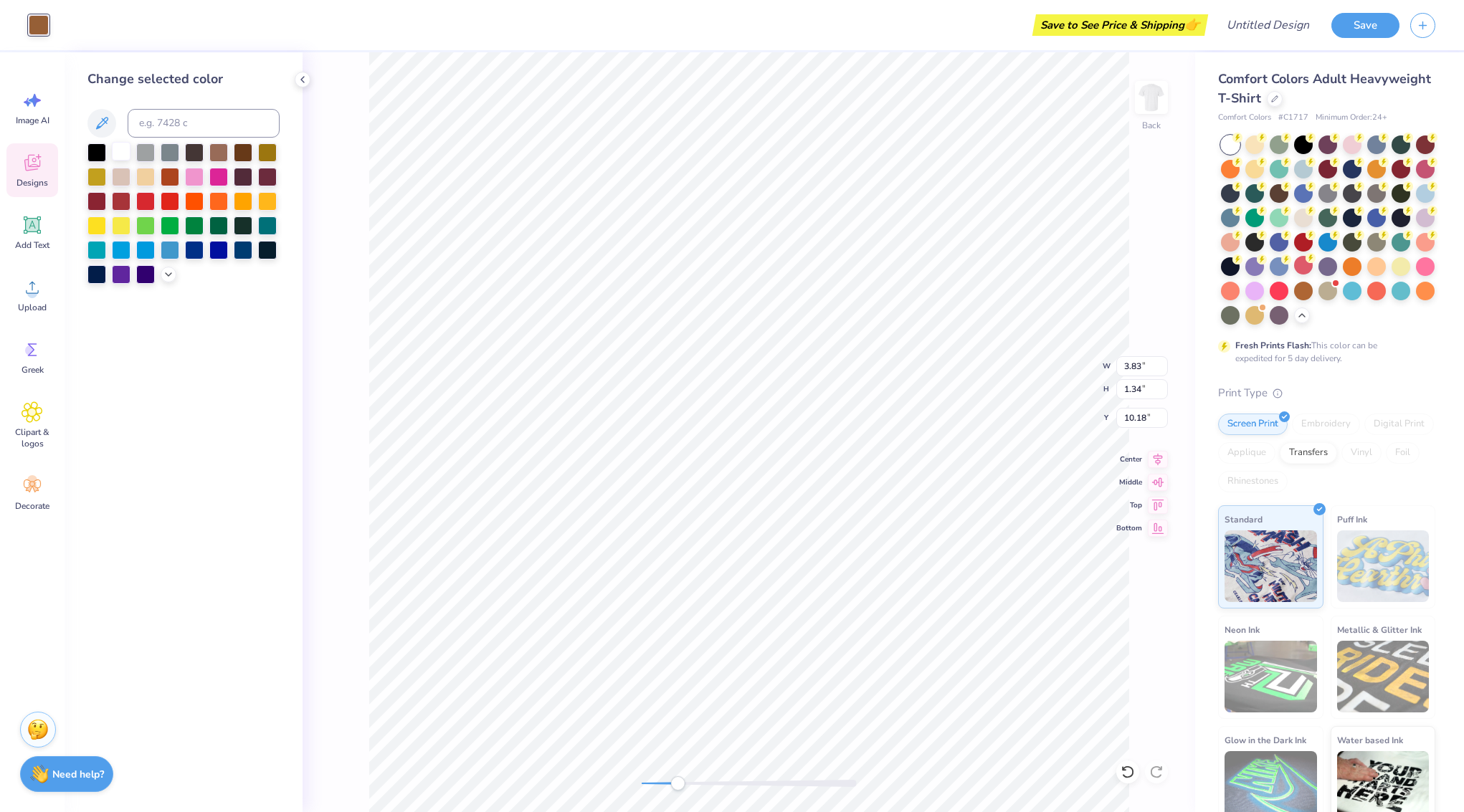
click at [117, 149] on div at bounding box center [121, 151] width 18 height 18
type input "1.21"
type input "0.82"
type input "3.89"
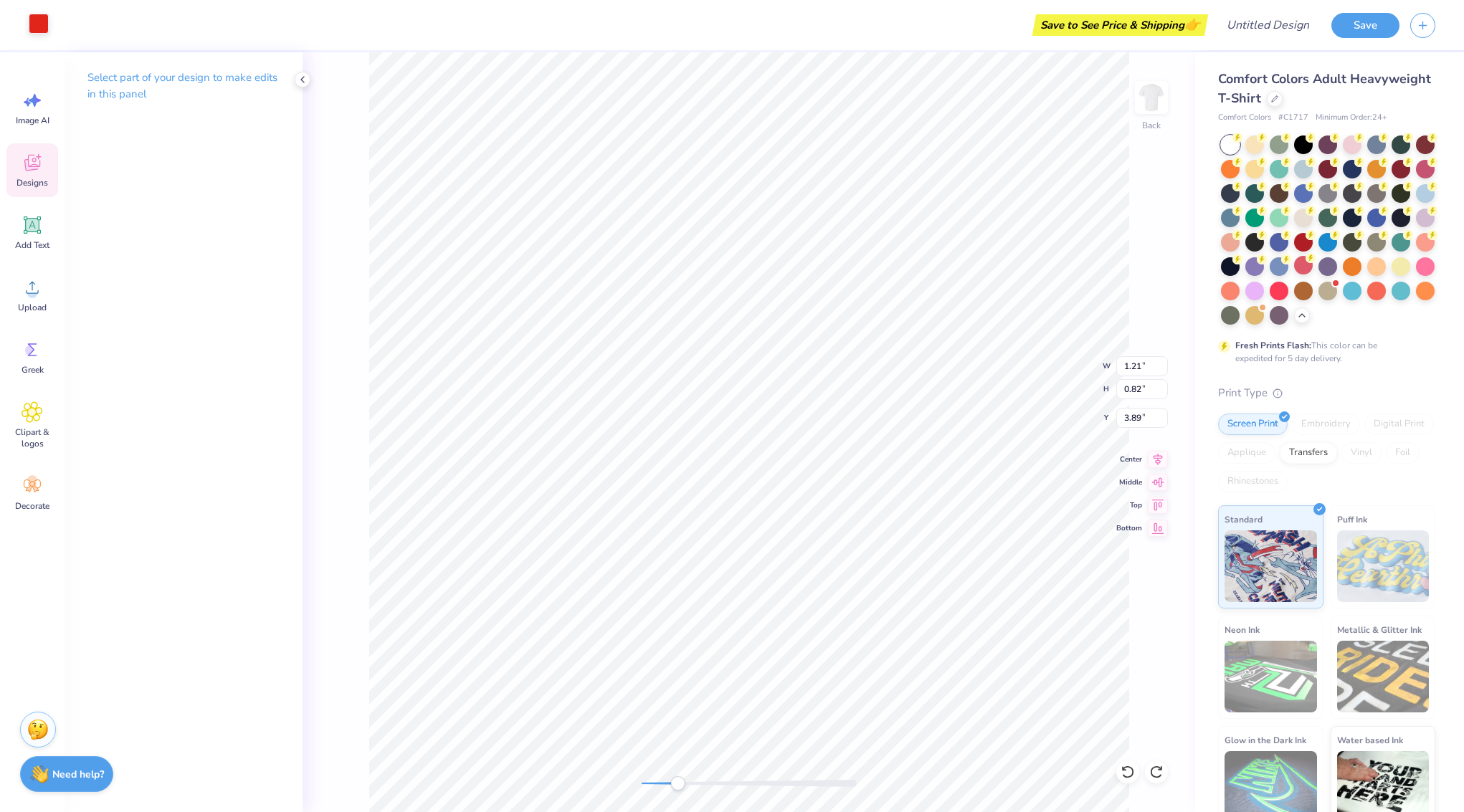
click at [38, 16] on div at bounding box center [39, 24] width 20 height 20
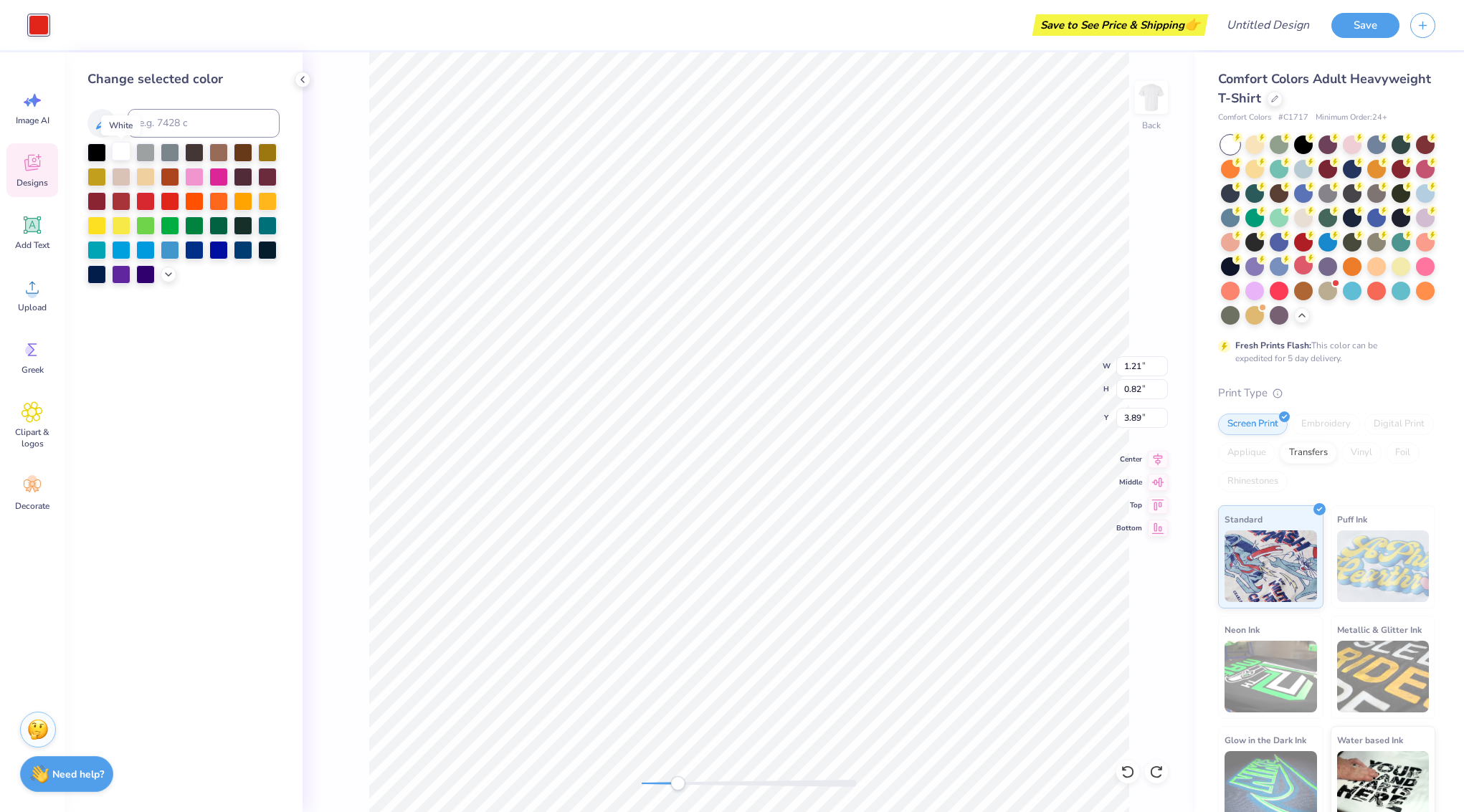
click at [127, 152] on div at bounding box center [121, 151] width 18 height 18
type input "1.26"
type input "1.02"
type input "3.01"
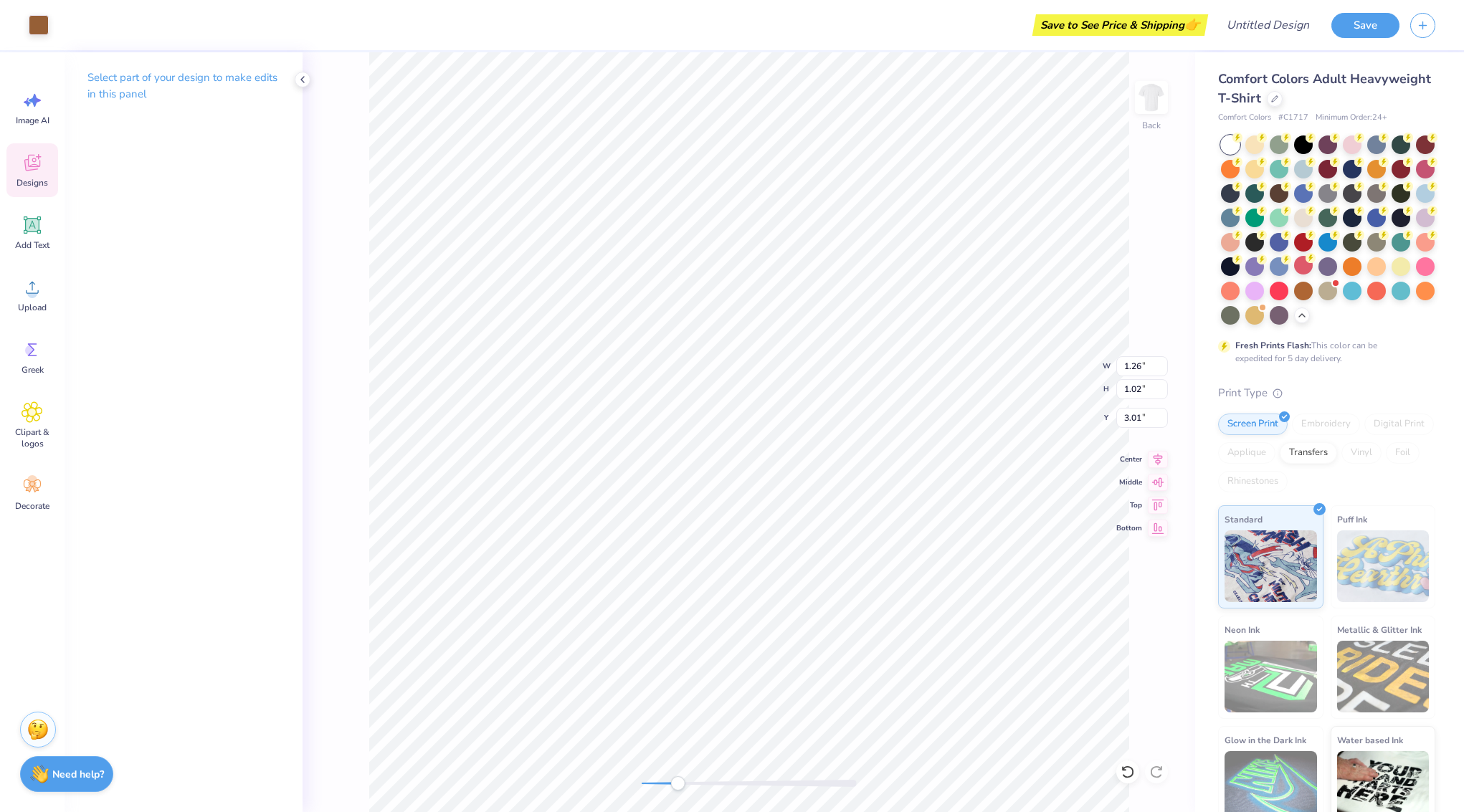
click at [51, 24] on div "Art colors Save to See Price & Shipping 👉 Design Title Save" at bounding box center [732, 25] width 1464 height 50
click at [41, 25] on div at bounding box center [39, 24] width 20 height 20
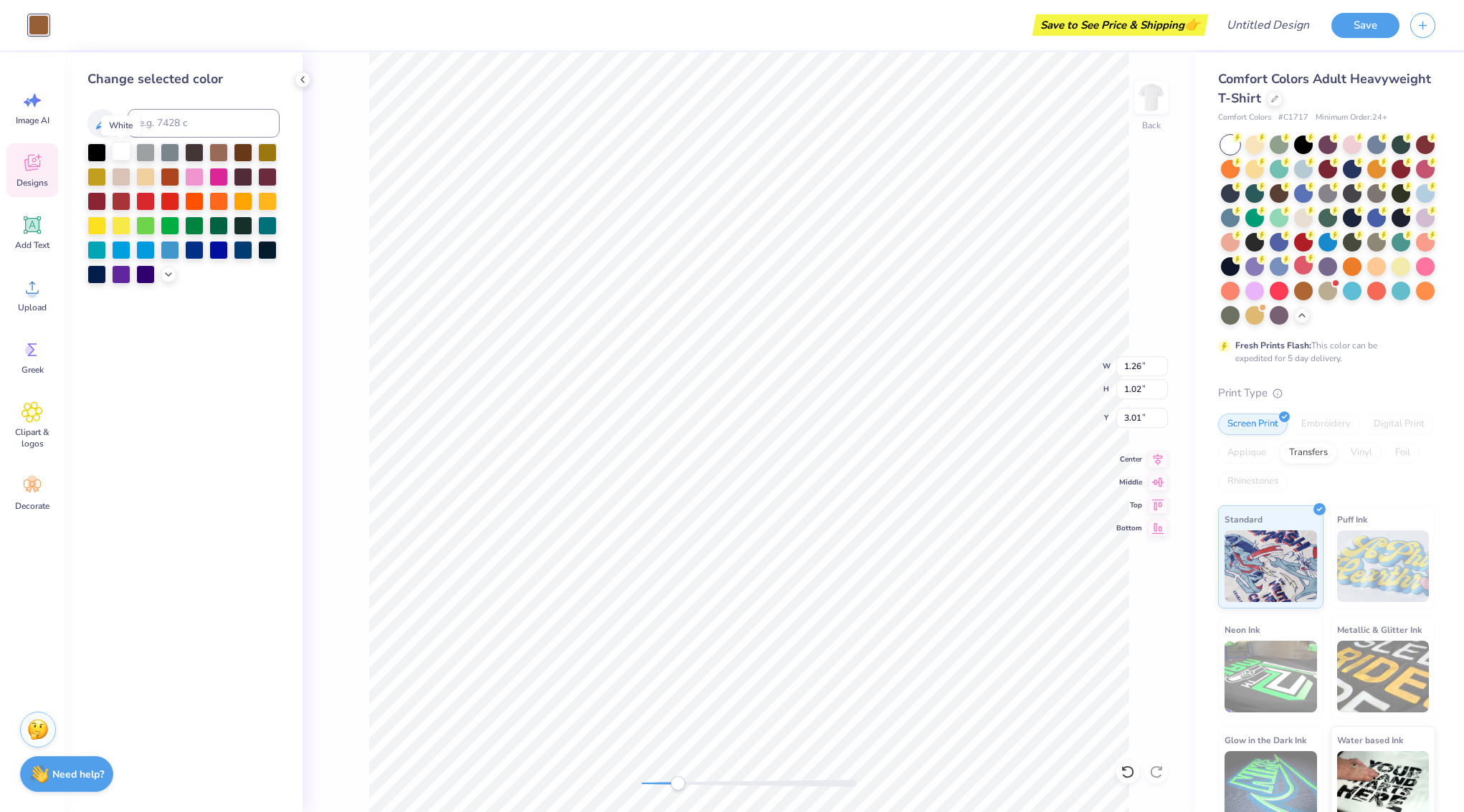
click at [119, 150] on div at bounding box center [121, 151] width 18 height 18
type input "11.34"
type input "9.40"
type input "3.00"
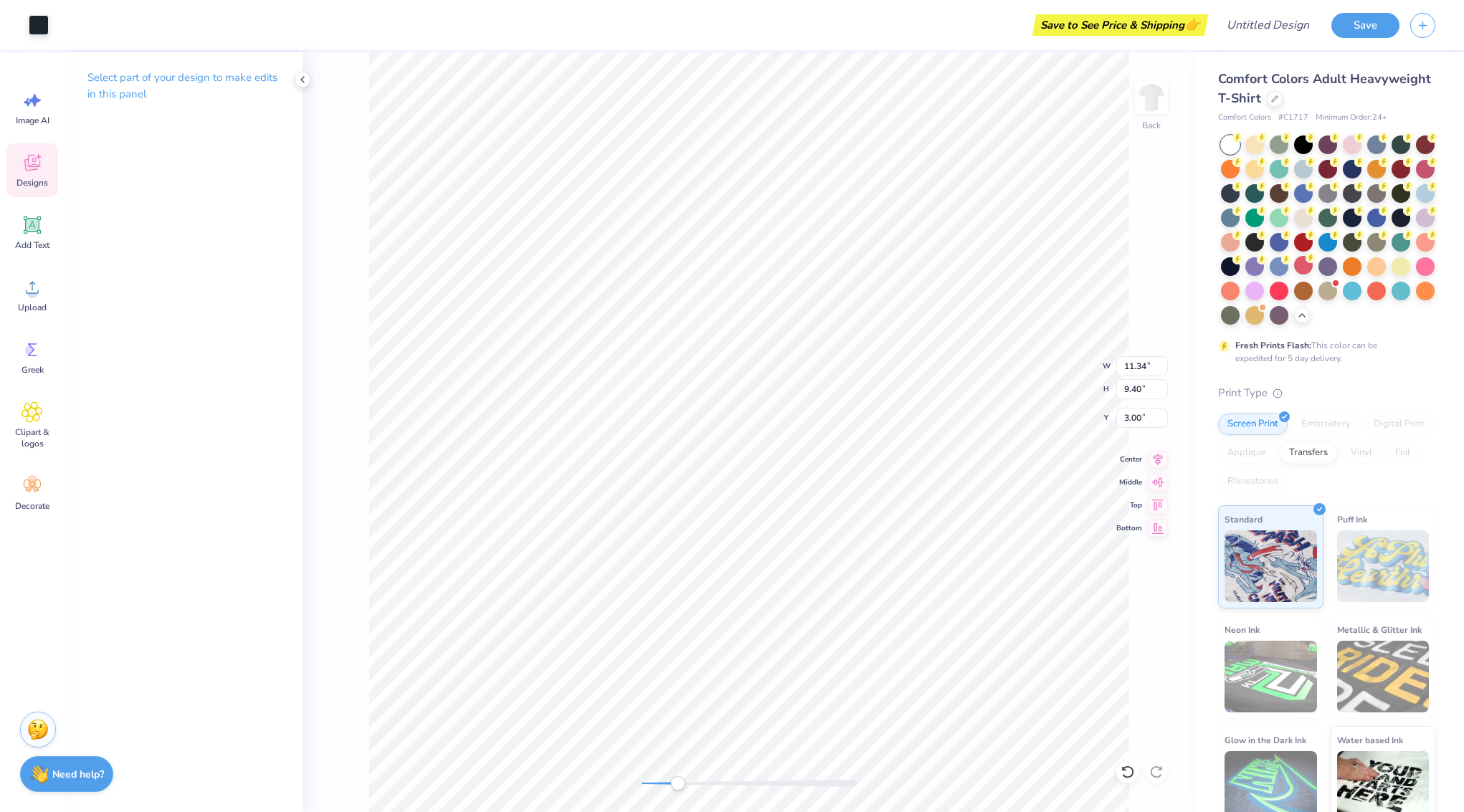
type input "8.65"
type input "8.22"
type input "3.06"
type input "1.44"
type input "1.65"
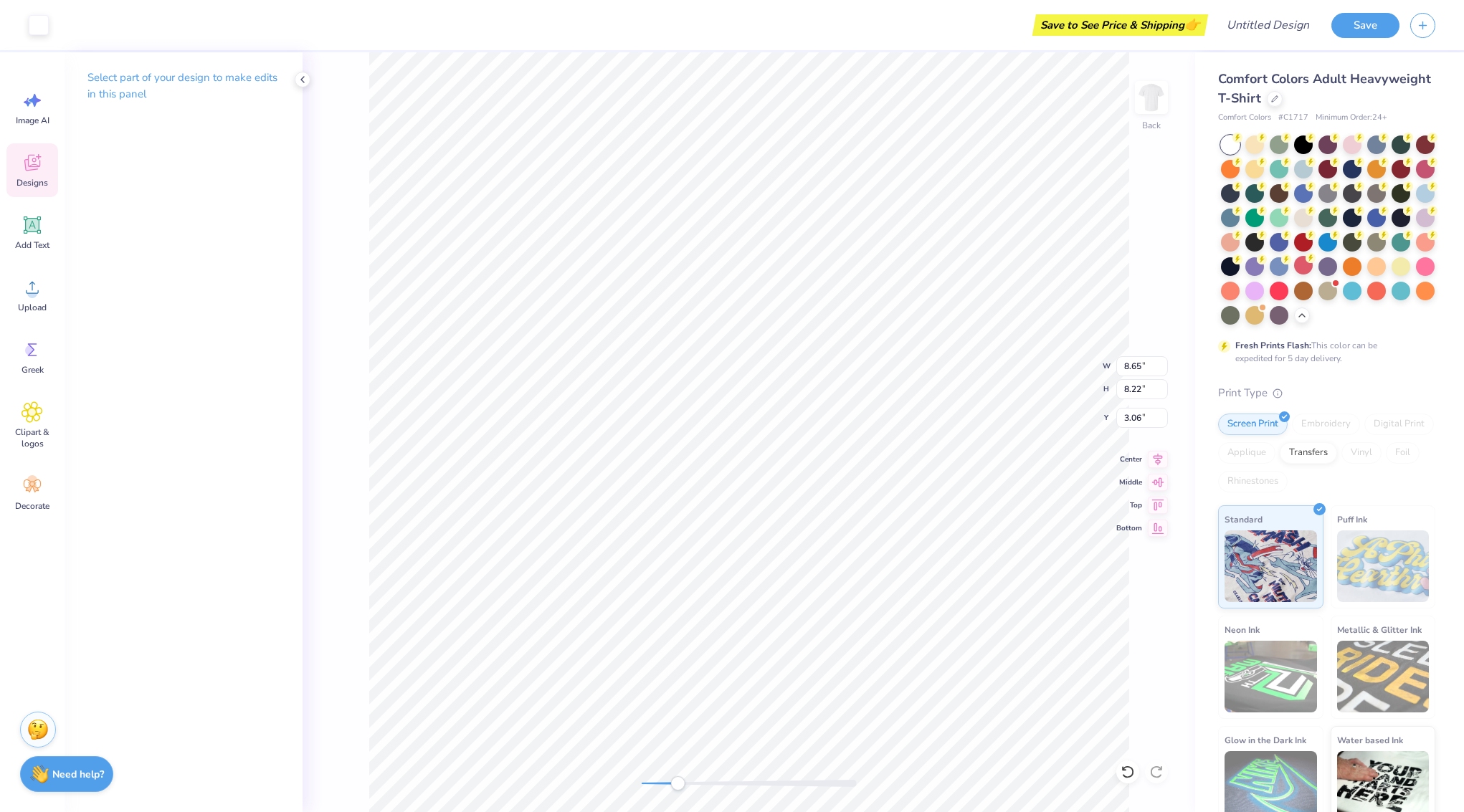
type input "3.01"
click at [30, 29] on div at bounding box center [39, 24] width 20 height 20
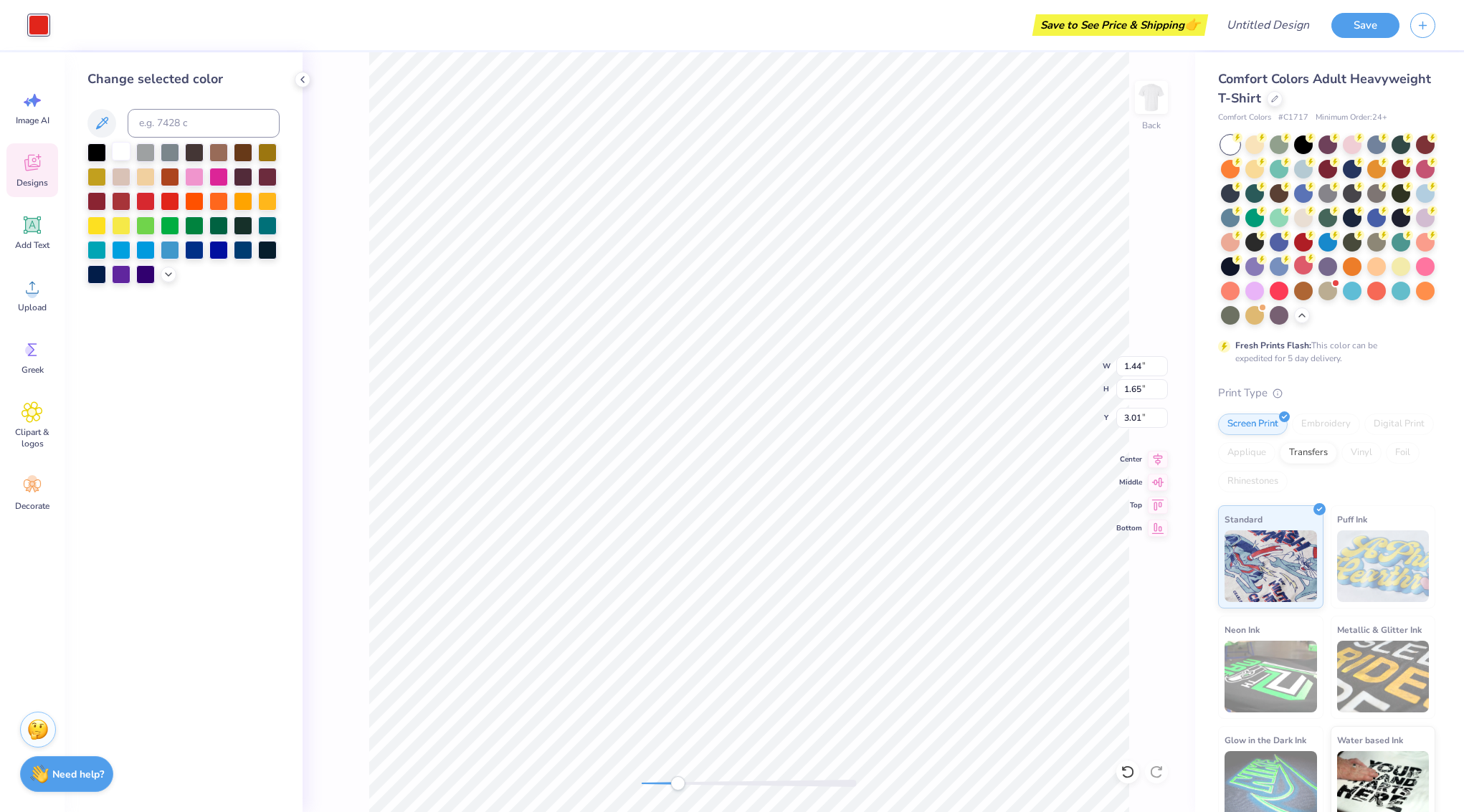
click at [115, 156] on div at bounding box center [121, 151] width 18 height 18
click at [340, 271] on div "Back W 1.44 1.44 " H 1.65 1.65 " Y 3.01 3.01 " Center [GEOGRAPHIC_DATA]" at bounding box center [749, 432] width 893 height 760
